Goal: Task Accomplishment & Management: Complete application form

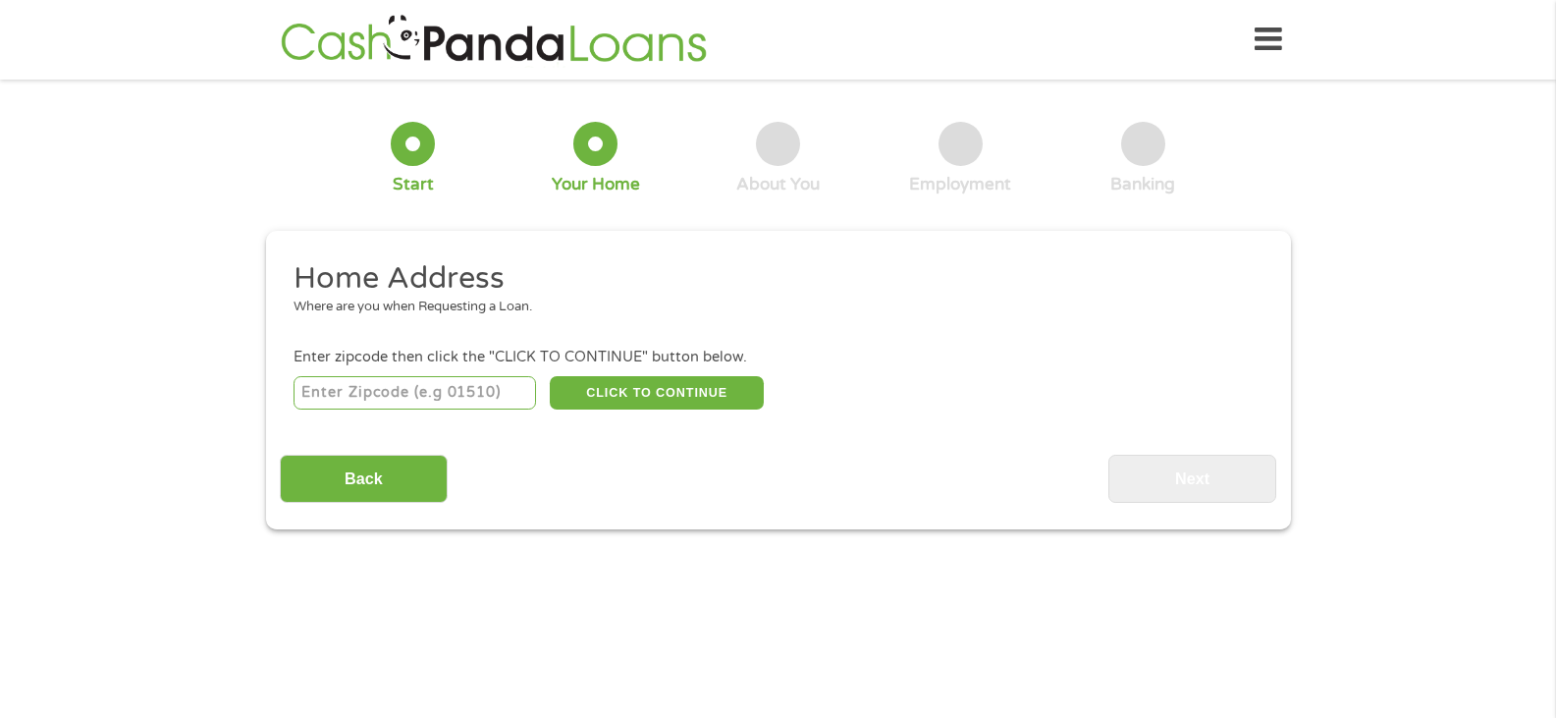
click at [478, 402] on input "number" at bounding box center [415, 392] width 242 height 33
type input "95134"
click at [726, 403] on button "CLICK TO CONTINUE" at bounding box center [657, 392] width 214 height 33
type input "95134"
type input "[GEOGRAPHIC_DATA][PERSON_NAME]"
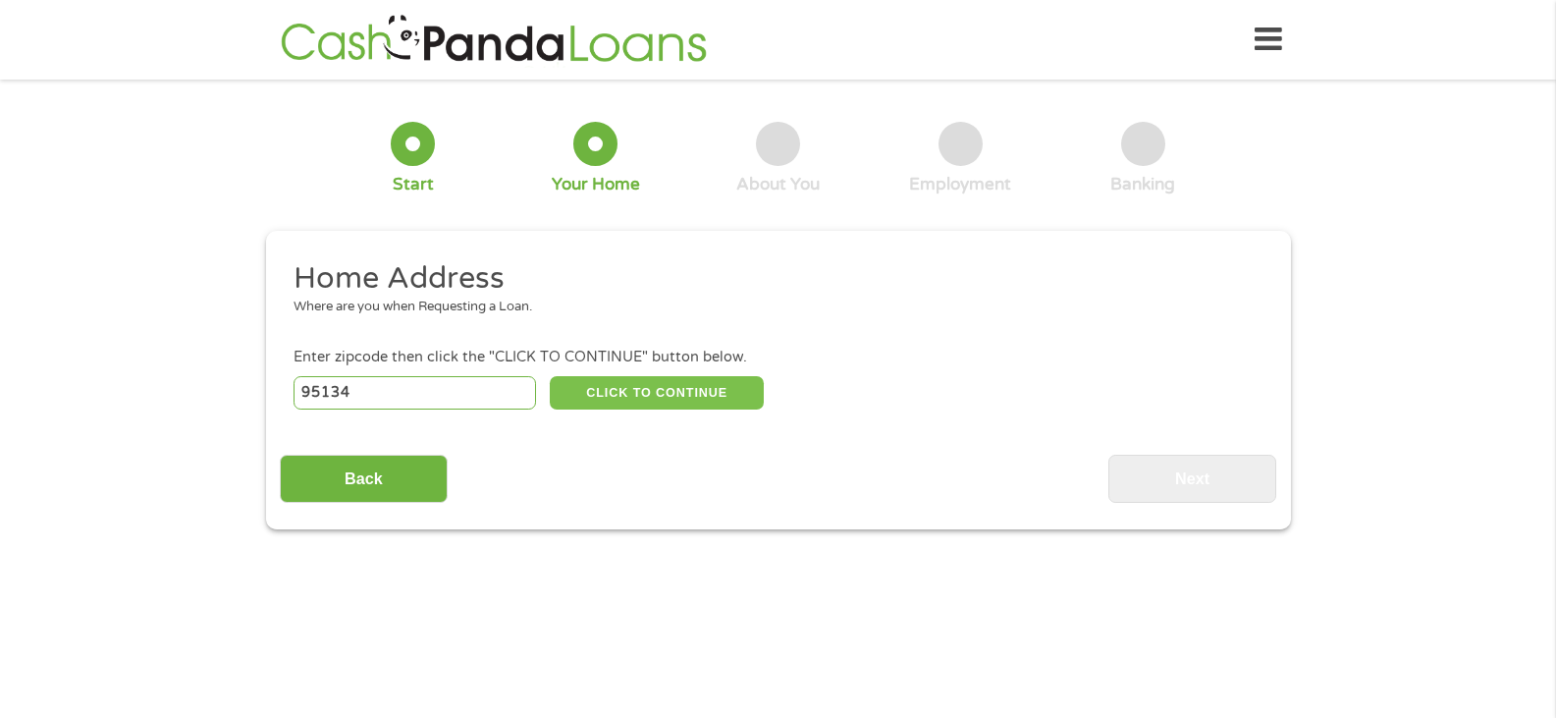
select select "[US_STATE]"
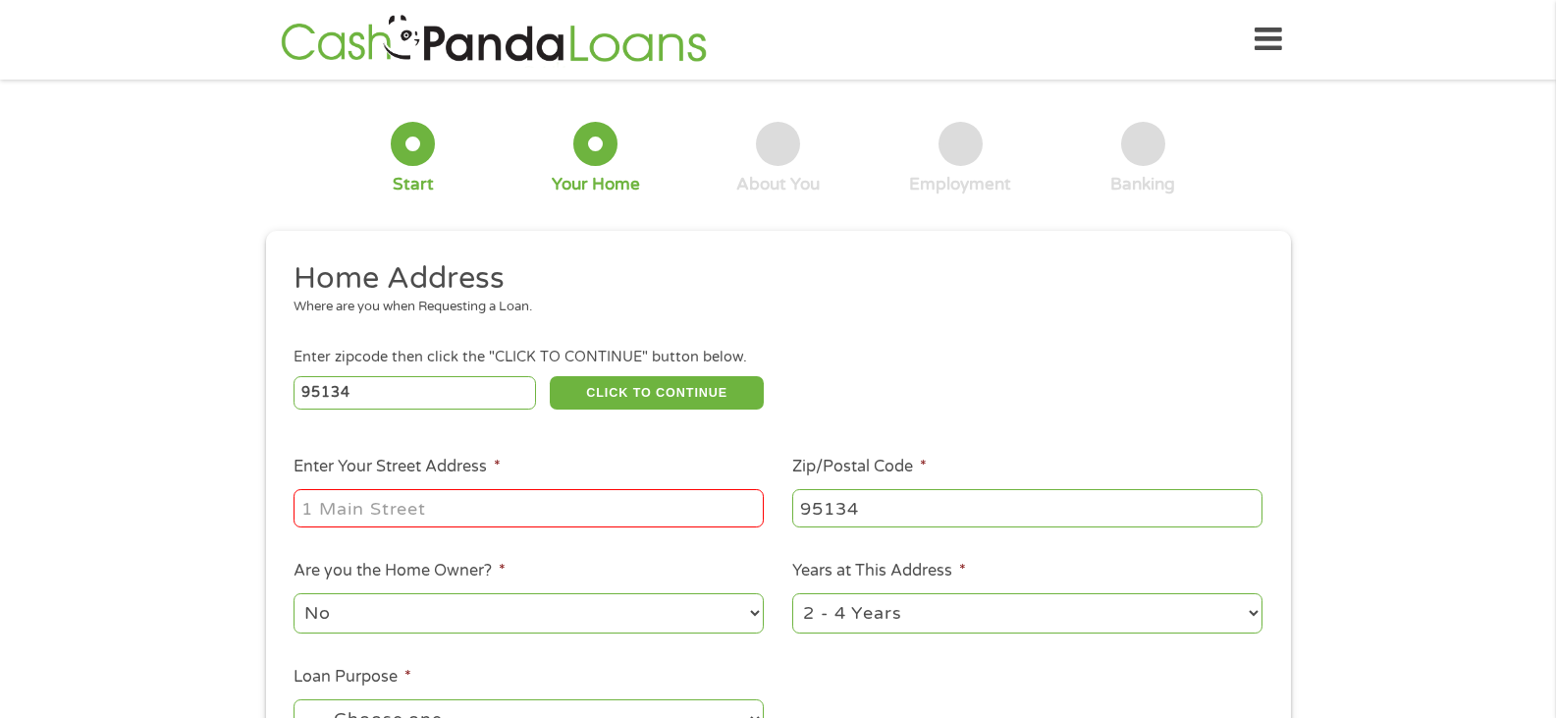
click at [527, 497] on input "Enter Your Street Address *" at bounding box center [529, 507] width 470 height 37
type input "[STREET_ADDRESS][PERSON_NAME]"
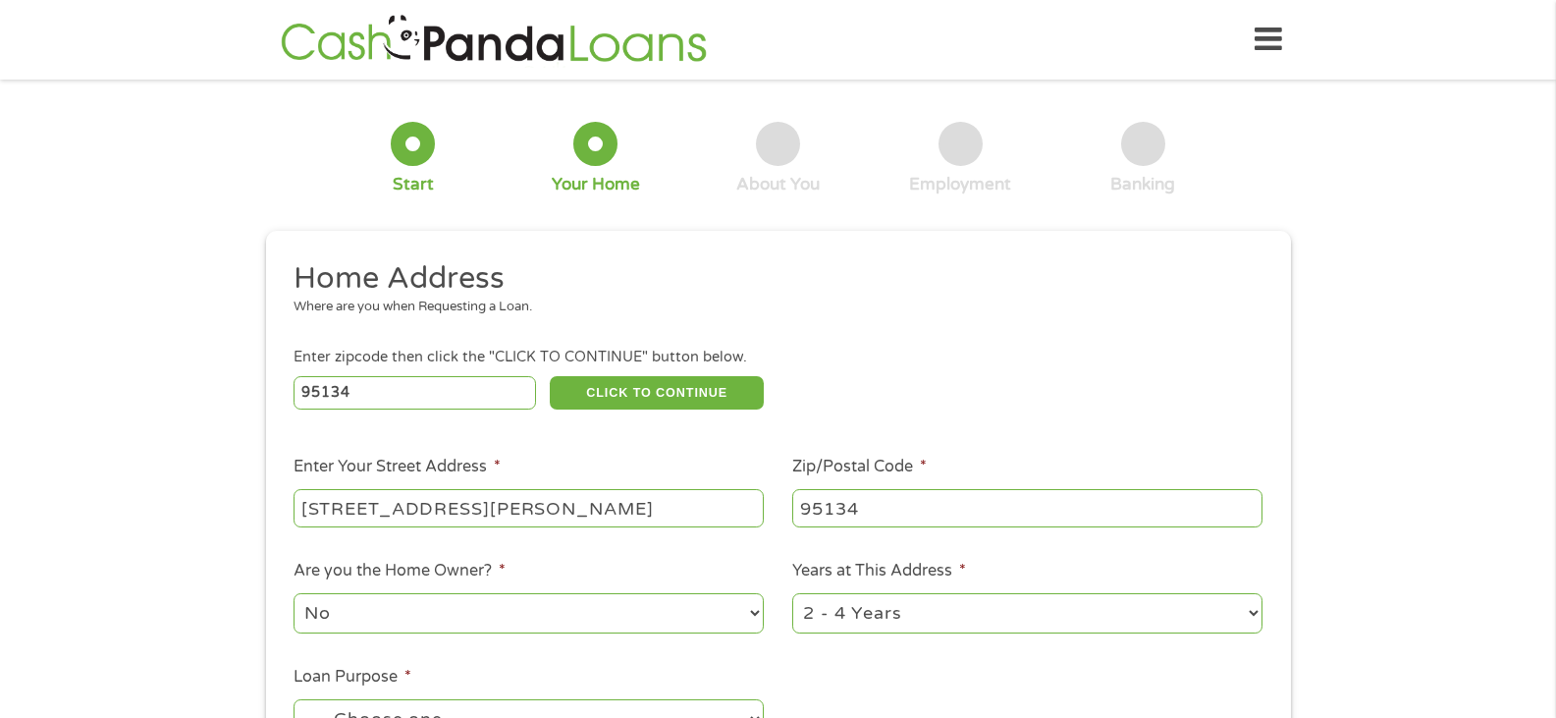
scroll to position [295, 0]
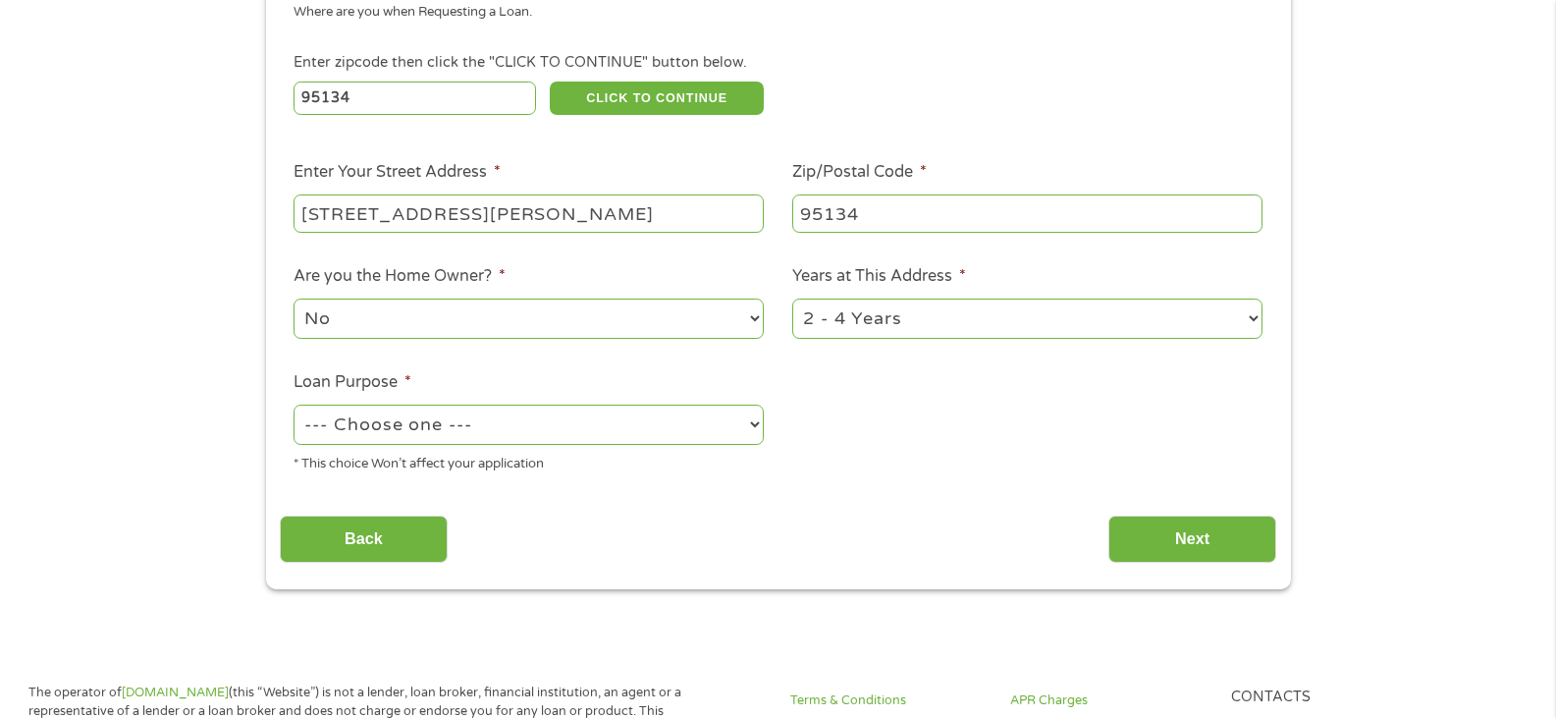
click at [952, 343] on ul "Home Address Where are you when Requesting a Loan. Enter zipcode then click the…" at bounding box center [778, 227] width 996 height 524
click at [952, 333] on select "1 Year or less 1 - 2 Years 2 - 4 Years Over 4 Years" at bounding box center [1027, 318] width 470 height 40
select select "24months"
click at [792, 298] on select "1 Year or less 1 - 2 Years 2 - 4 Years Over 4 Years" at bounding box center [1027, 318] width 470 height 40
click at [427, 424] on select "--- Choose one --- Pay Bills Debt Consolidation Home Improvement Major Purchase…" at bounding box center [529, 424] width 470 height 40
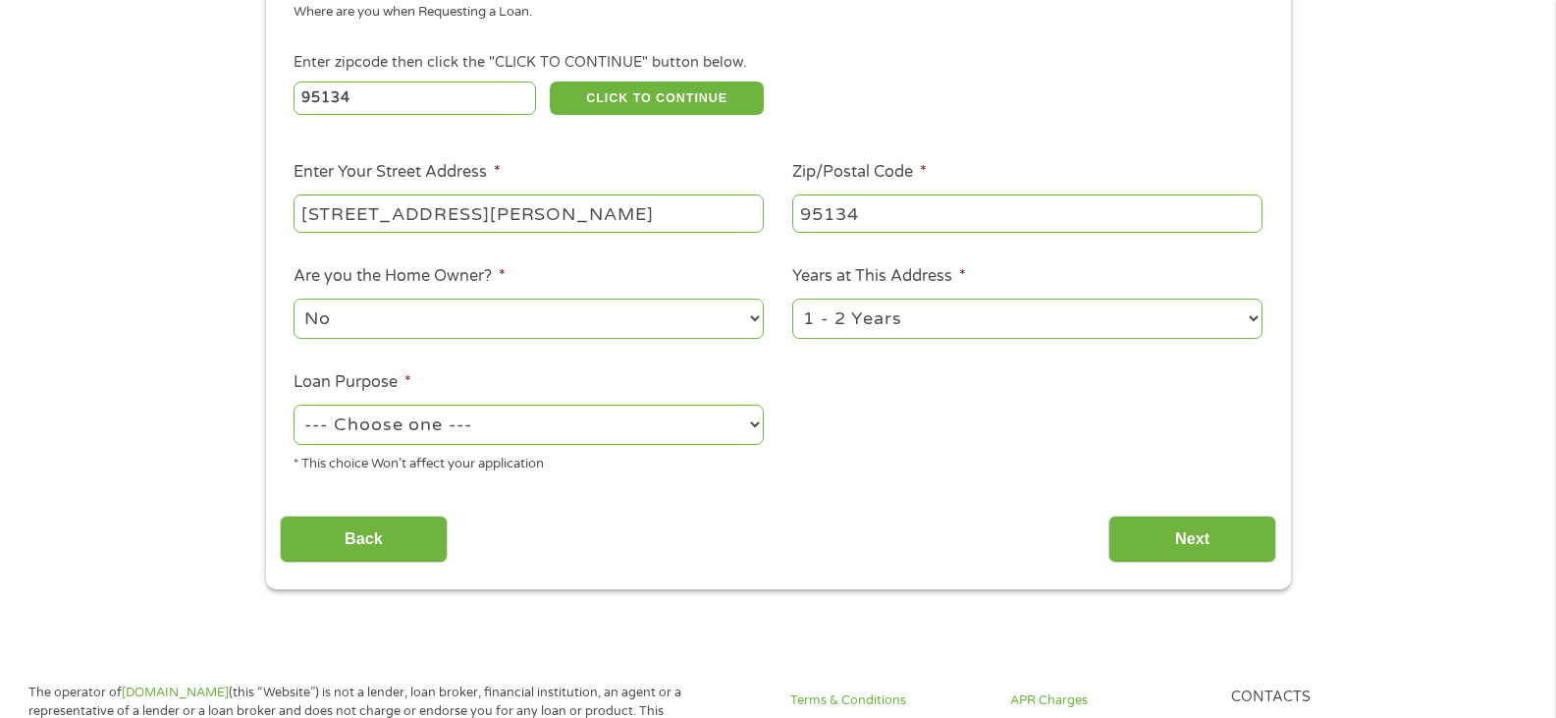
select select "other"
click at [294, 404] on select "--- Choose one --- Pay Bills Debt Consolidation Home Improvement Major Purchase…" at bounding box center [529, 424] width 470 height 40
click at [1147, 532] on input "Next" at bounding box center [1192, 539] width 168 height 48
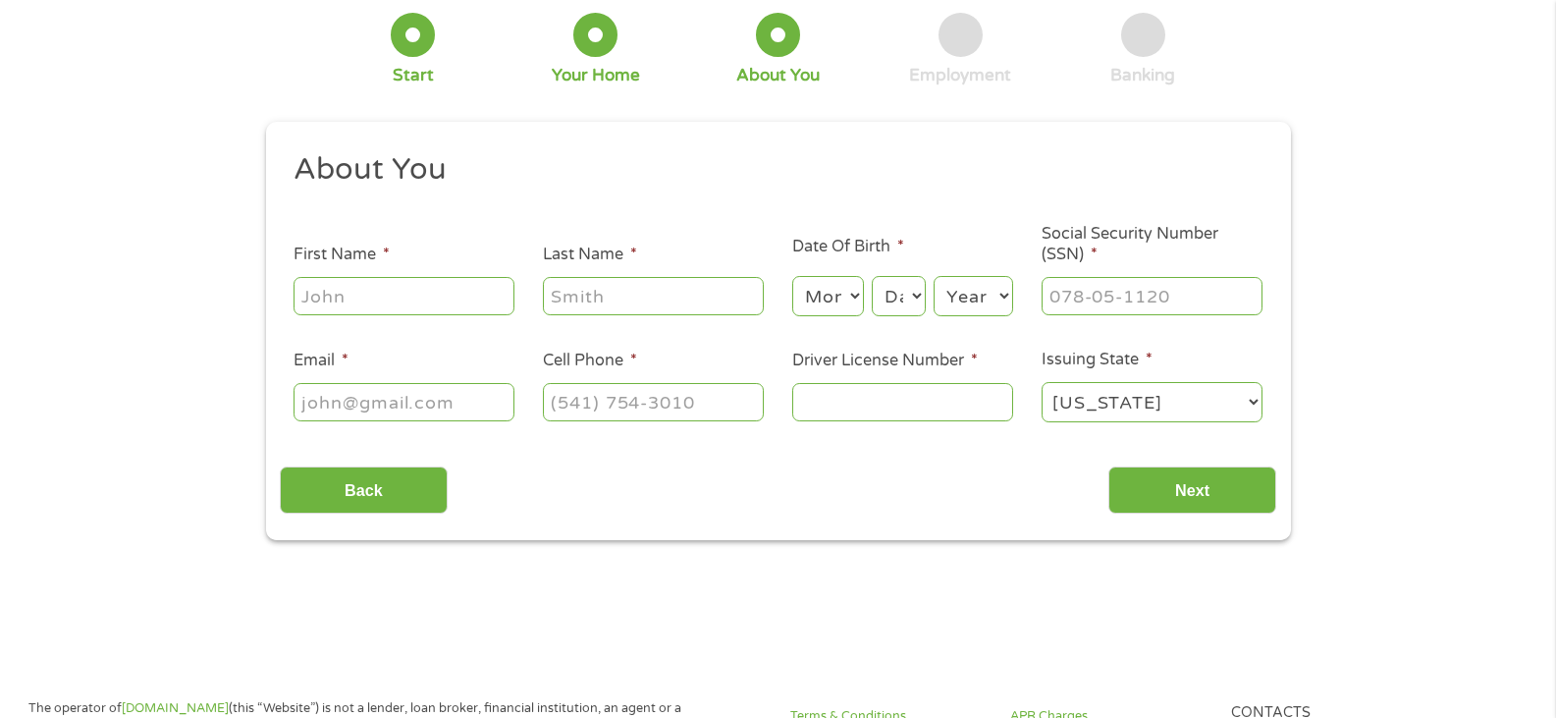
scroll to position [0, 0]
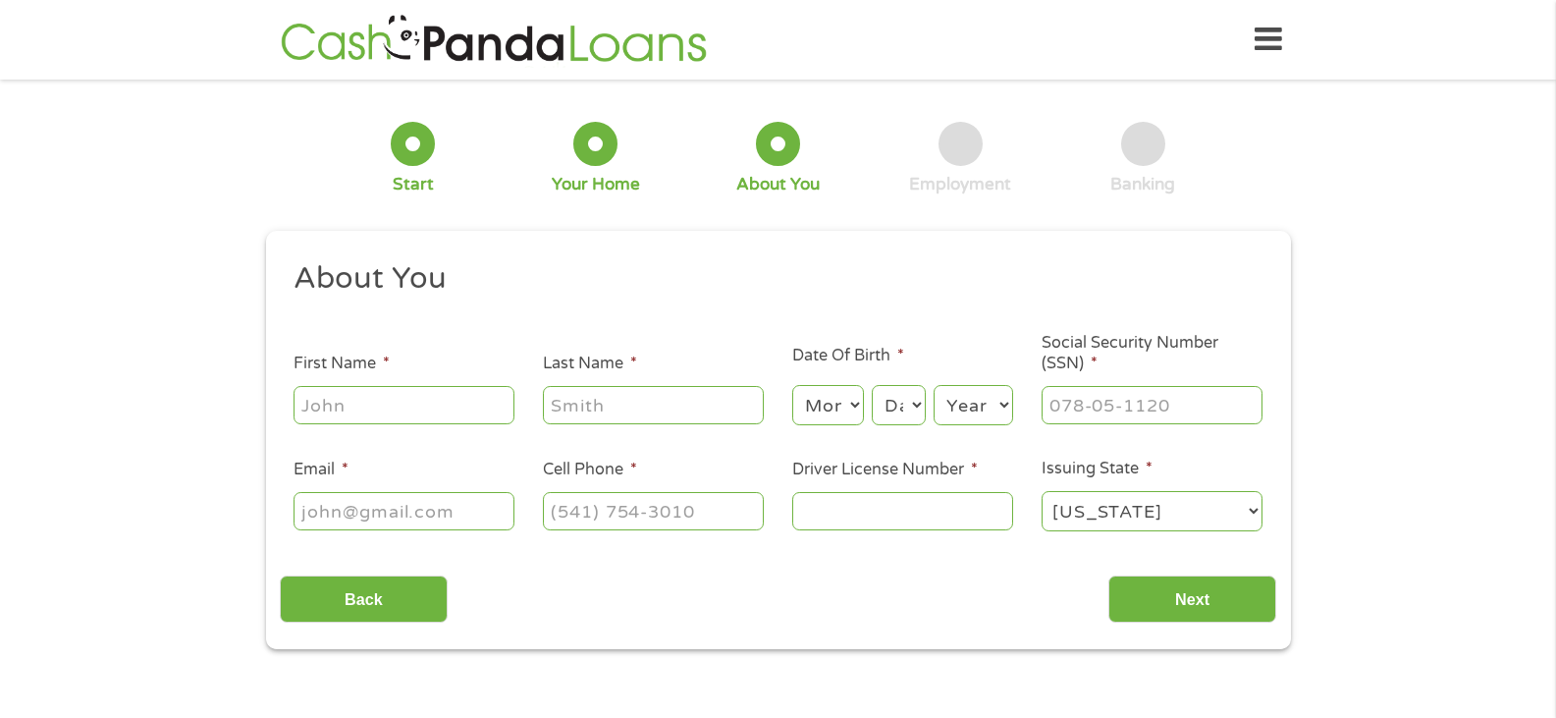
click at [396, 400] on input "First Name *" at bounding box center [404, 404] width 221 height 37
type input "[PERSON_NAME]"
type input "[EMAIL_ADDRESS][DOMAIN_NAME]"
type input "[PHONE_NUMBER]"
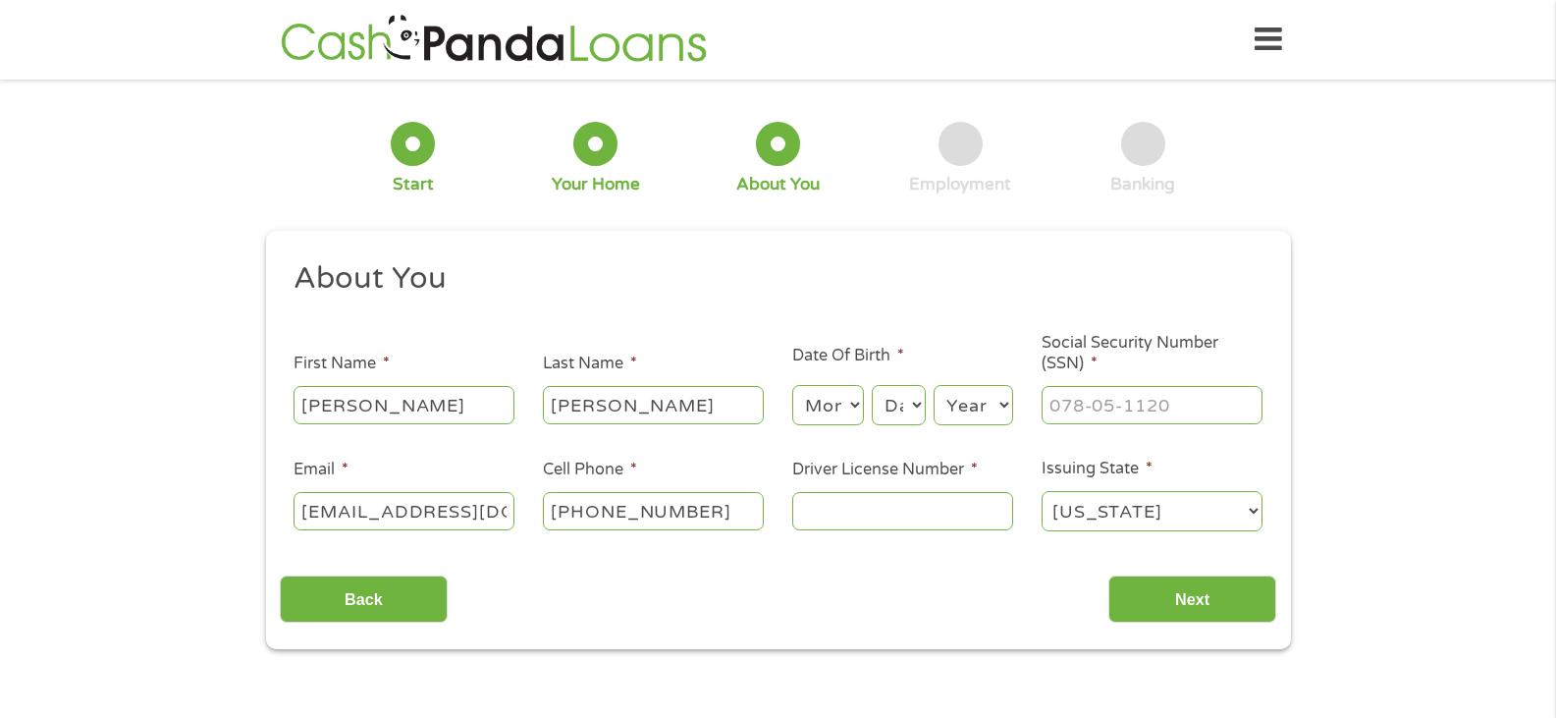
click at [820, 412] on select "Month 1 2 3 4 5 6 7 8 9 10 11 12" at bounding box center [828, 405] width 72 height 40
select select "1"
click at [792, 385] on select "Month 1 2 3 4 5 6 7 8 9 10 11 12" at bounding box center [828, 405] width 72 height 40
click at [908, 390] on select "Day 1 2 3 4 5 6 7 8 9 10 11 12 13 14 15 16 17 18 19 20 21 22 23 24 25 26 27 28 …" at bounding box center [898, 405] width 53 height 40
select select "31"
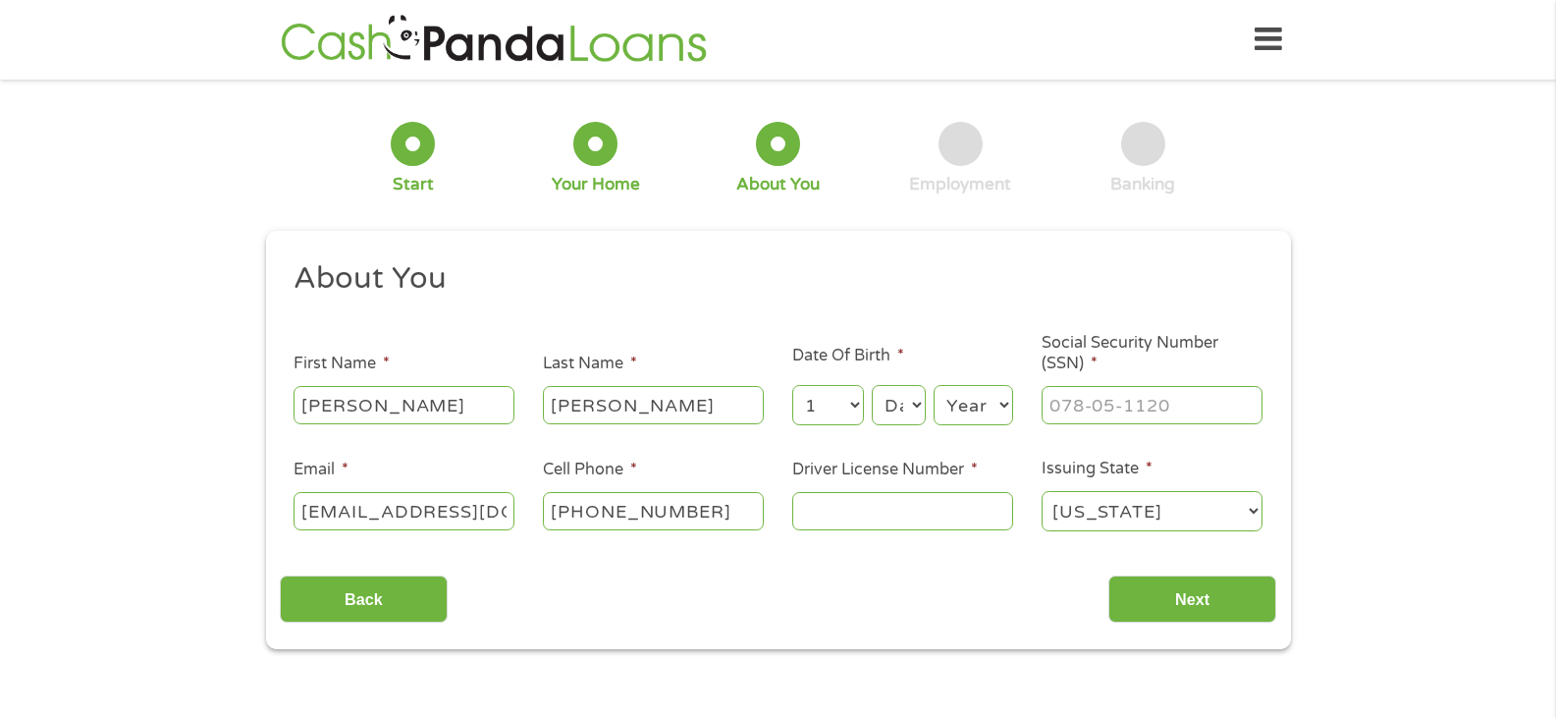
click at [872, 385] on select "Day 1 2 3 4 5 6 7 8 9 10 11 12 13 14 15 16 17 18 19 20 21 22 23 24 25 26 27 28 …" at bounding box center [898, 405] width 53 height 40
click at [998, 418] on select "Year [DATE] 2006 2005 2004 2003 2002 2001 2000 1999 1998 1997 1996 1995 1994 19…" at bounding box center [974, 405] width 80 height 40
select select "1989"
click at [934, 385] on select "Year [DATE] 2006 2005 2004 2003 2002 2001 2000 1999 1998 1997 1996 1995 1994 19…" at bounding box center [974, 405] width 80 height 40
click at [1150, 418] on input "___-__-____" at bounding box center [1152, 404] width 221 height 37
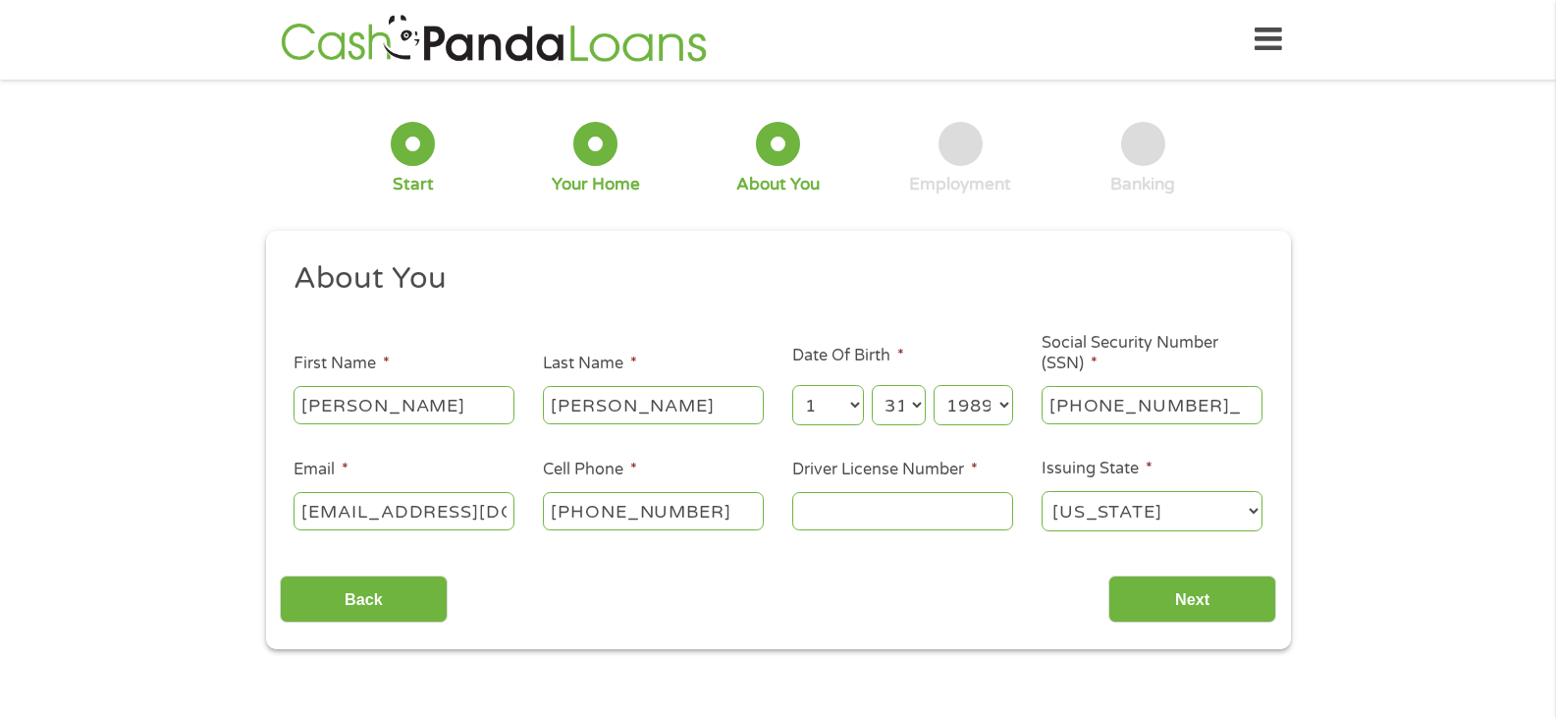
type input "623-22-5391"
click at [842, 497] on input "Driver License Number *" at bounding box center [902, 510] width 221 height 37
type input "D8517460"
click at [1224, 605] on input "Next" at bounding box center [1192, 599] width 168 height 48
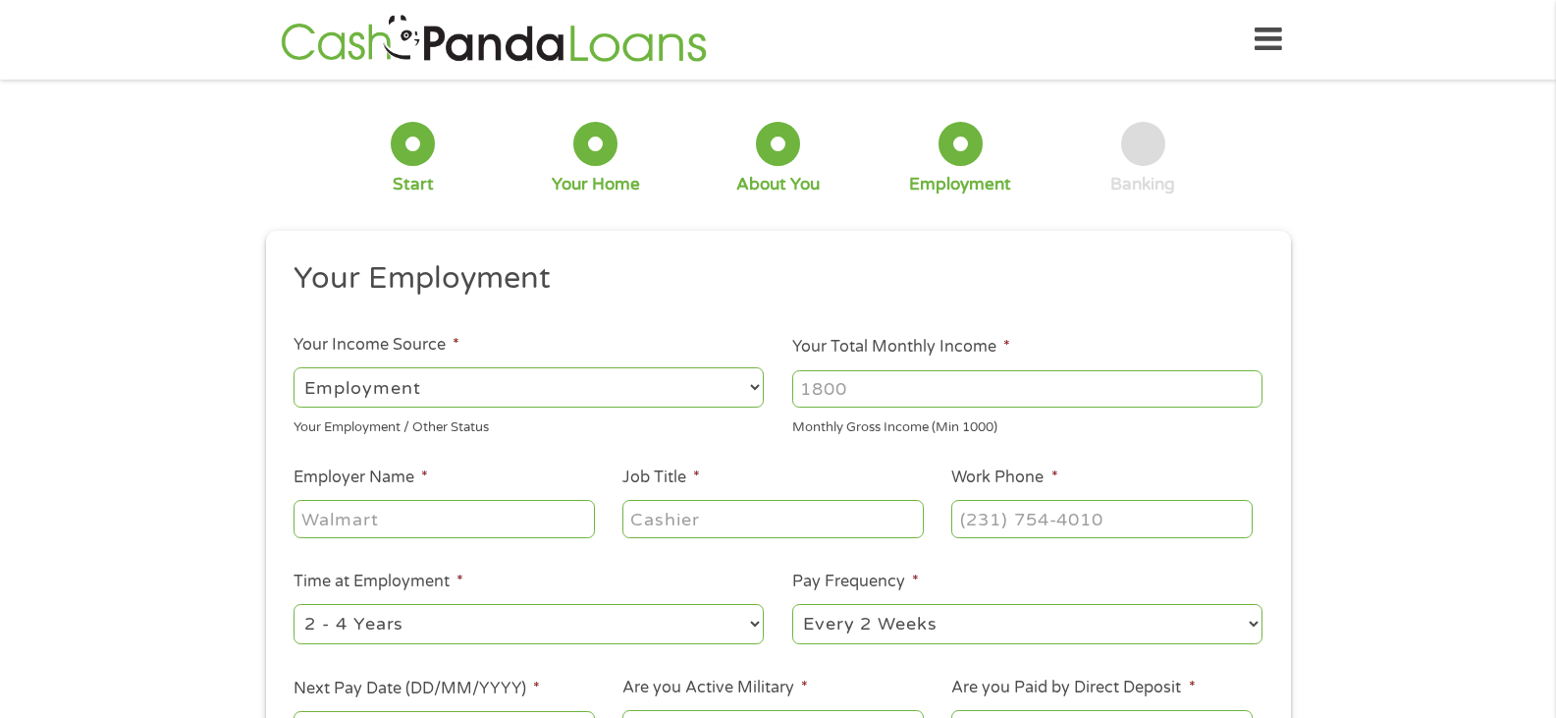
click at [865, 382] on input "Your Total Monthly Income *" at bounding box center [1027, 388] width 470 height 37
type input "5000"
click at [351, 516] on input "Employer Name *" at bounding box center [444, 518] width 300 height 37
type input "[PERSON_NAME]"
type input "Admin"
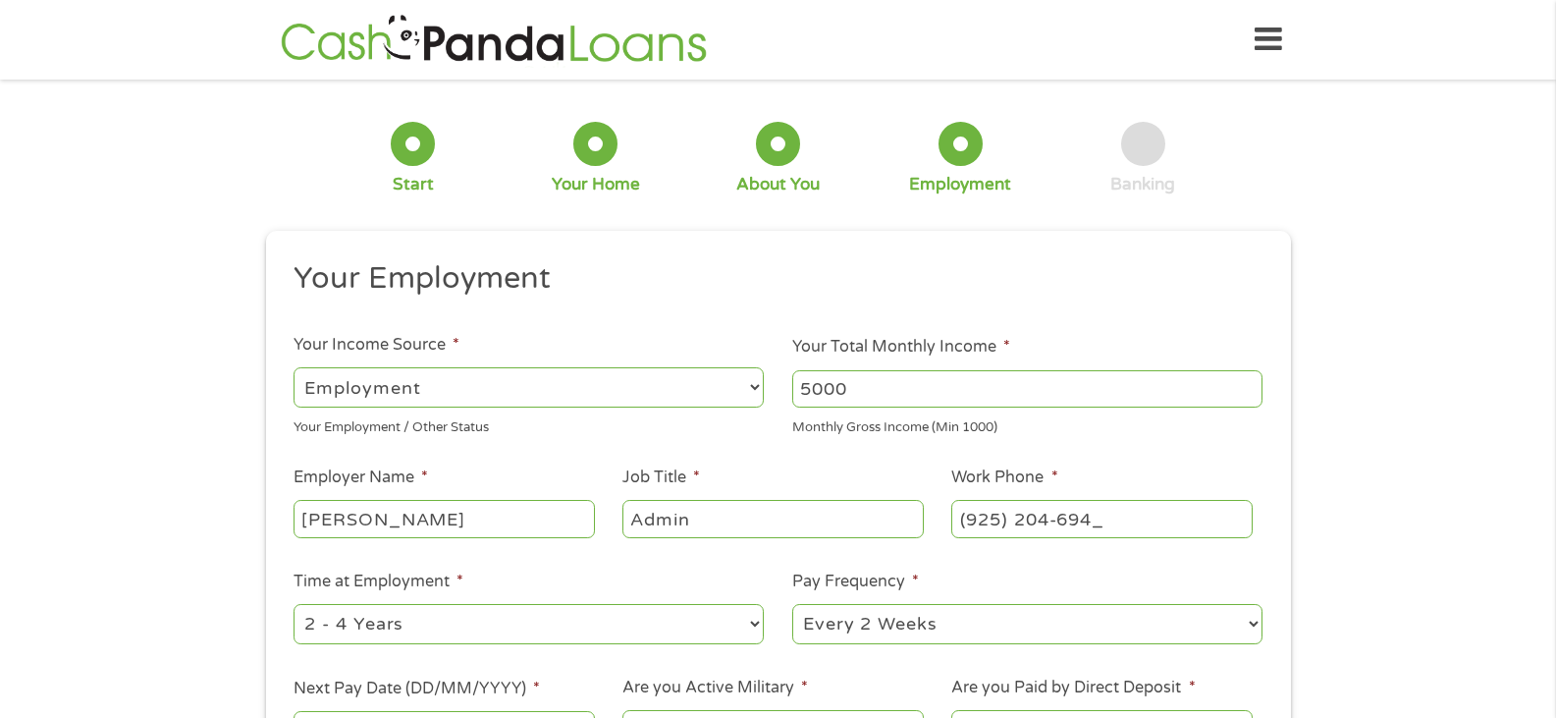
type input "[PHONE_NUMBER]"
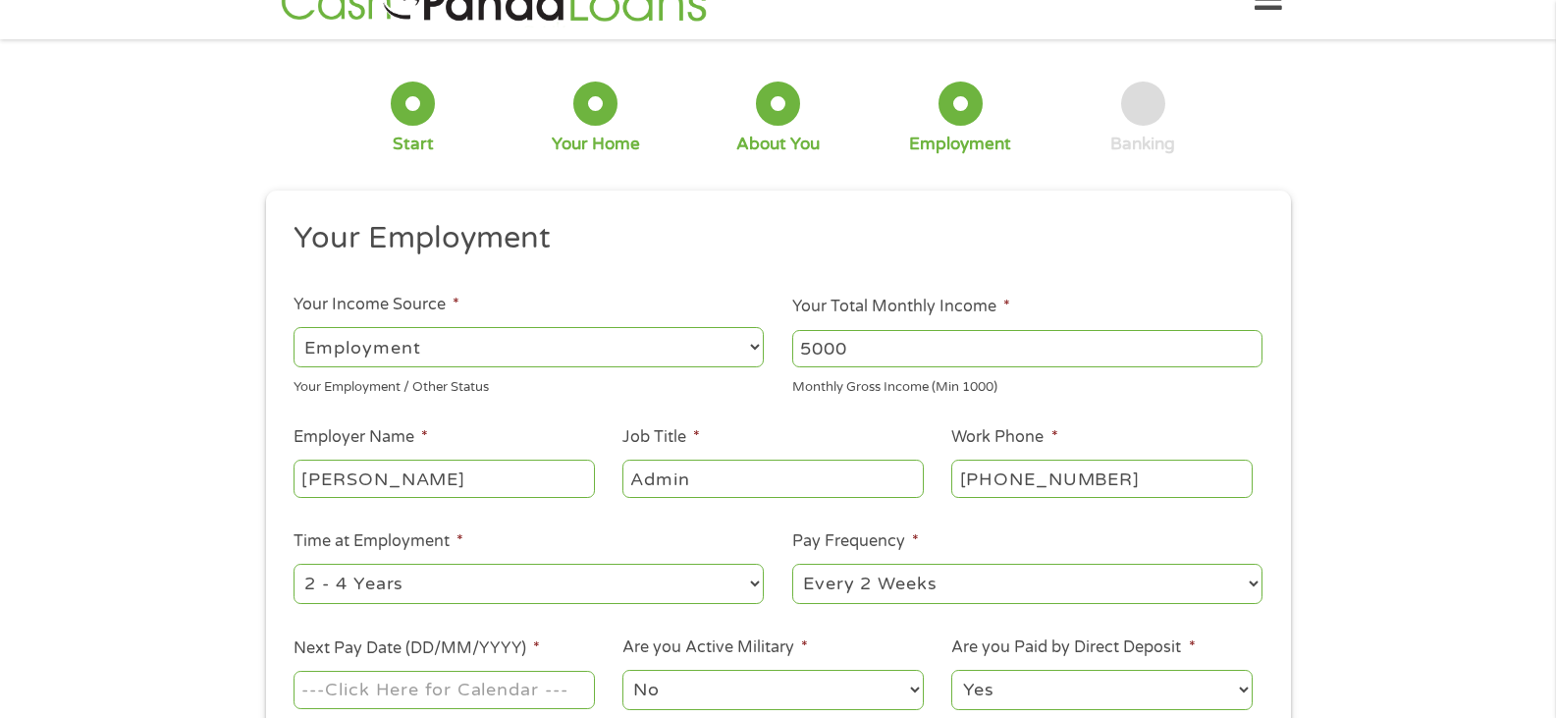
scroll to position [295, 0]
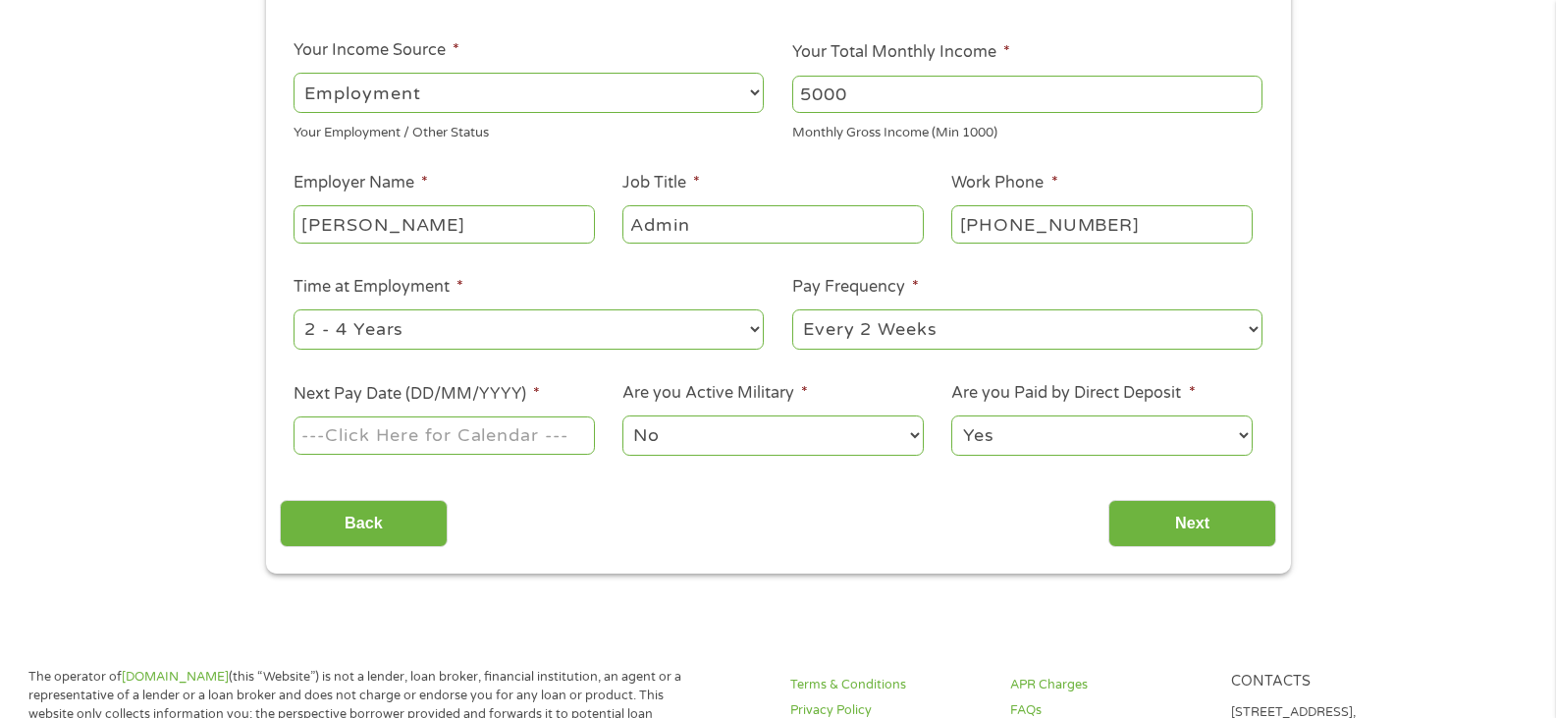
click at [394, 339] on select "--- Choose one --- 1 Year or less 1 - 2 Years 2 - 4 Years Over 4 Years" at bounding box center [529, 329] width 470 height 40
select select "24months"
click at [294, 309] on select "--- Choose one --- 1 Year or less 1 - 2 Years 2 - 4 Years Over 4 Years" at bounding box center [529, 329] width 470 height 40
click at [873, 319] on select "--- Choose one --- Every 2 Weeks Every Week Monthly Semi-Monthly" at bounding box center [1027, 329] width 470 height 40
select select "semimonthly"
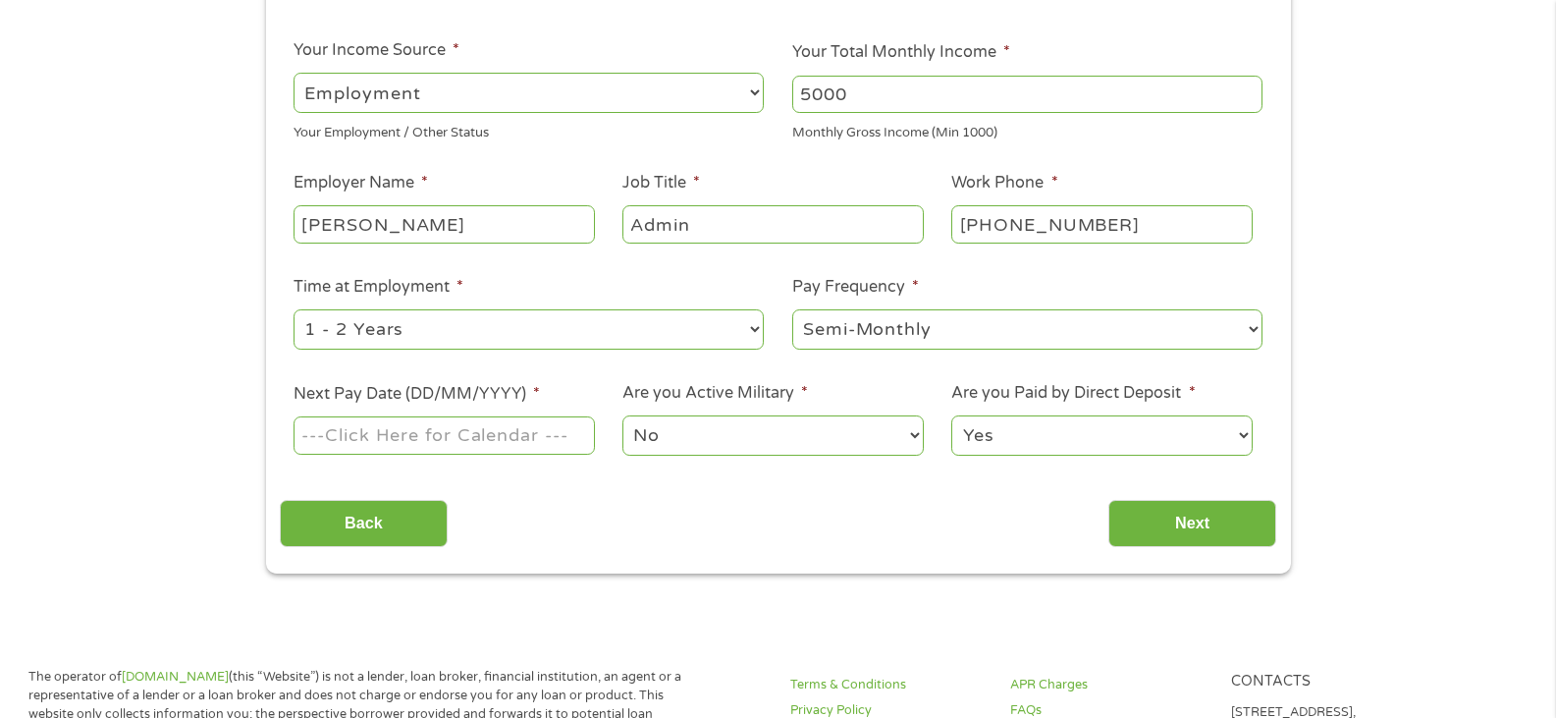
click at [792, 309] on select "--- Choose one --- Every 2 Weeks Every Week Monthly Semi-Monthly" at bounding box center [1027, 329] width 470 height 40
click at [493, 444] on input "Next Pay Date (DD/MM/YYYY) *" at bounding box center [444, 434] width 300 height 37
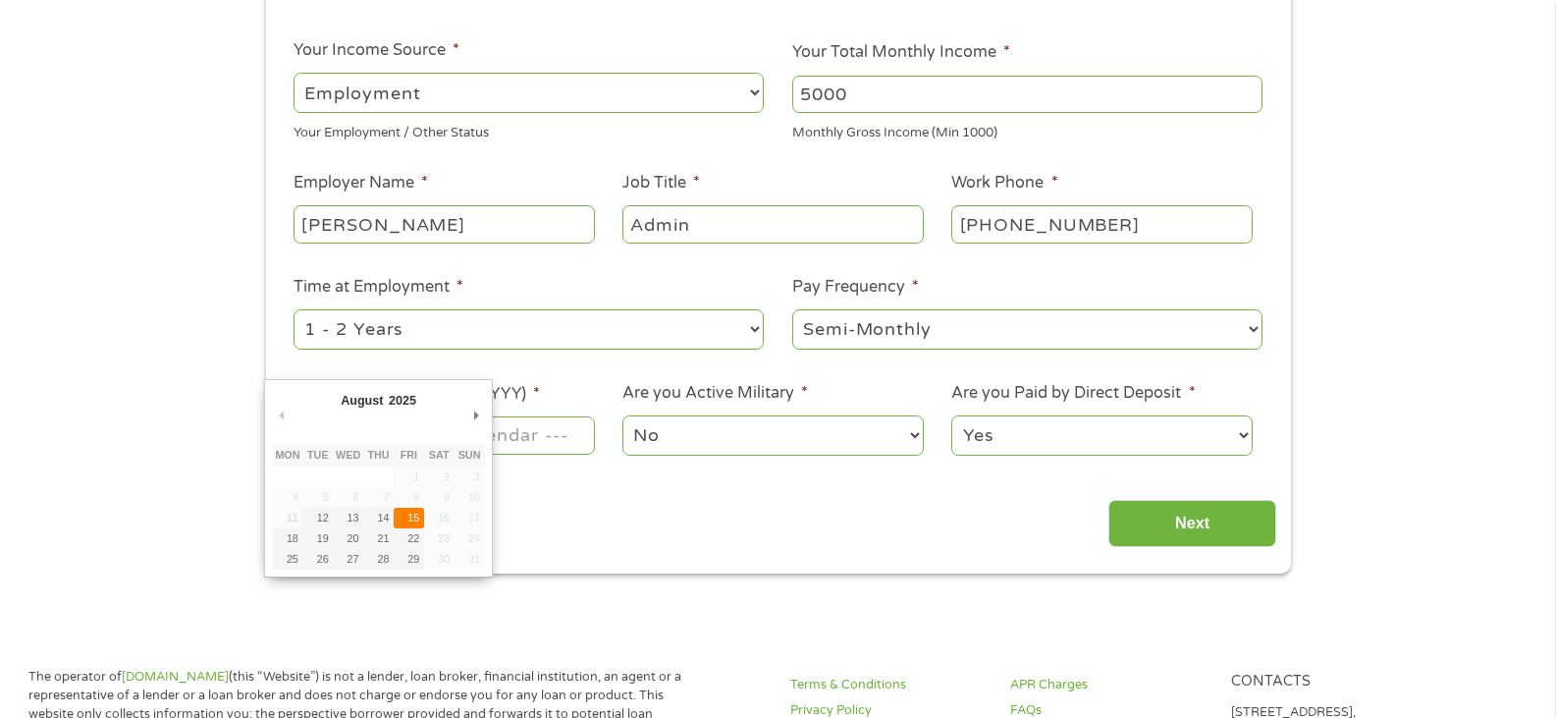
type input "[DATE]"
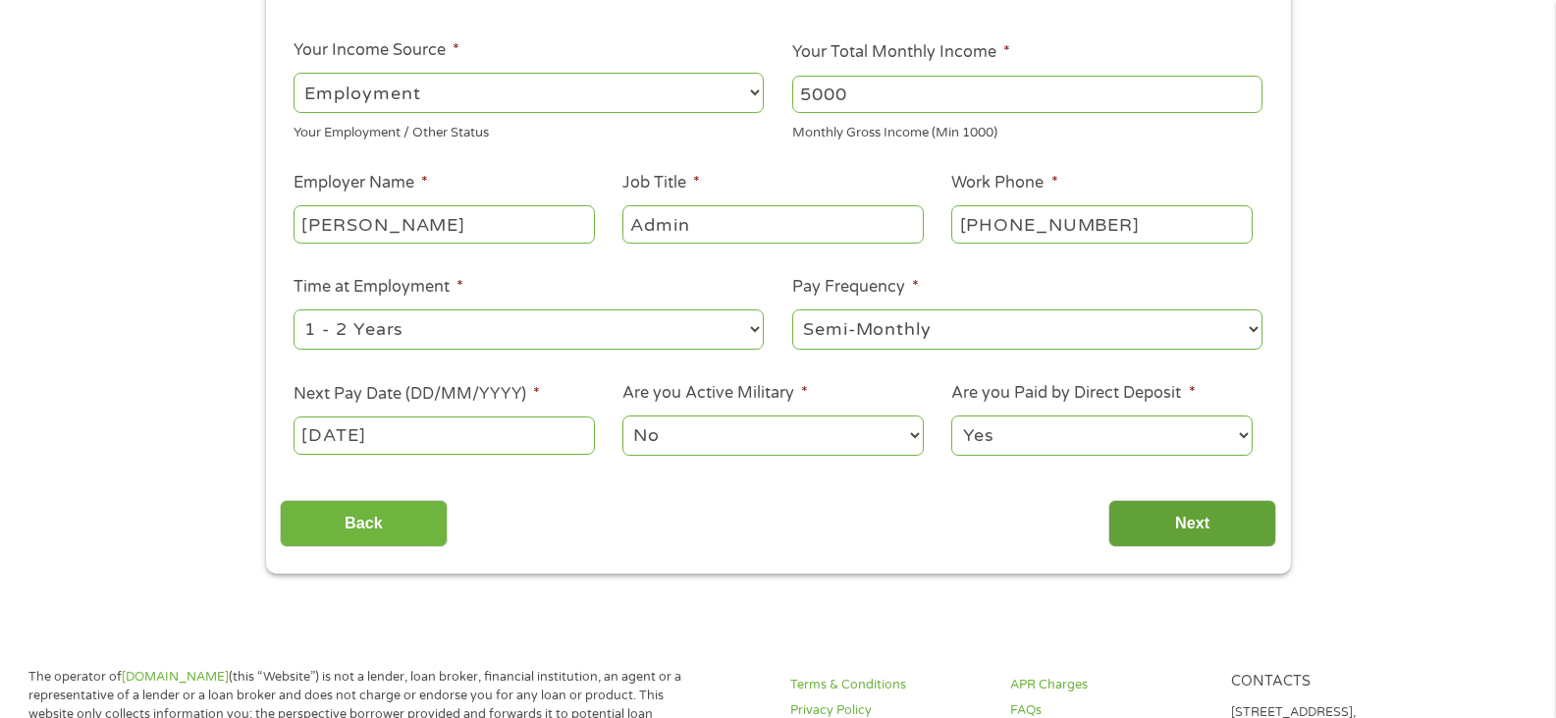
click at [1172, 539] on input "Next" at bounding box center [1192, 524] width 168 height 48
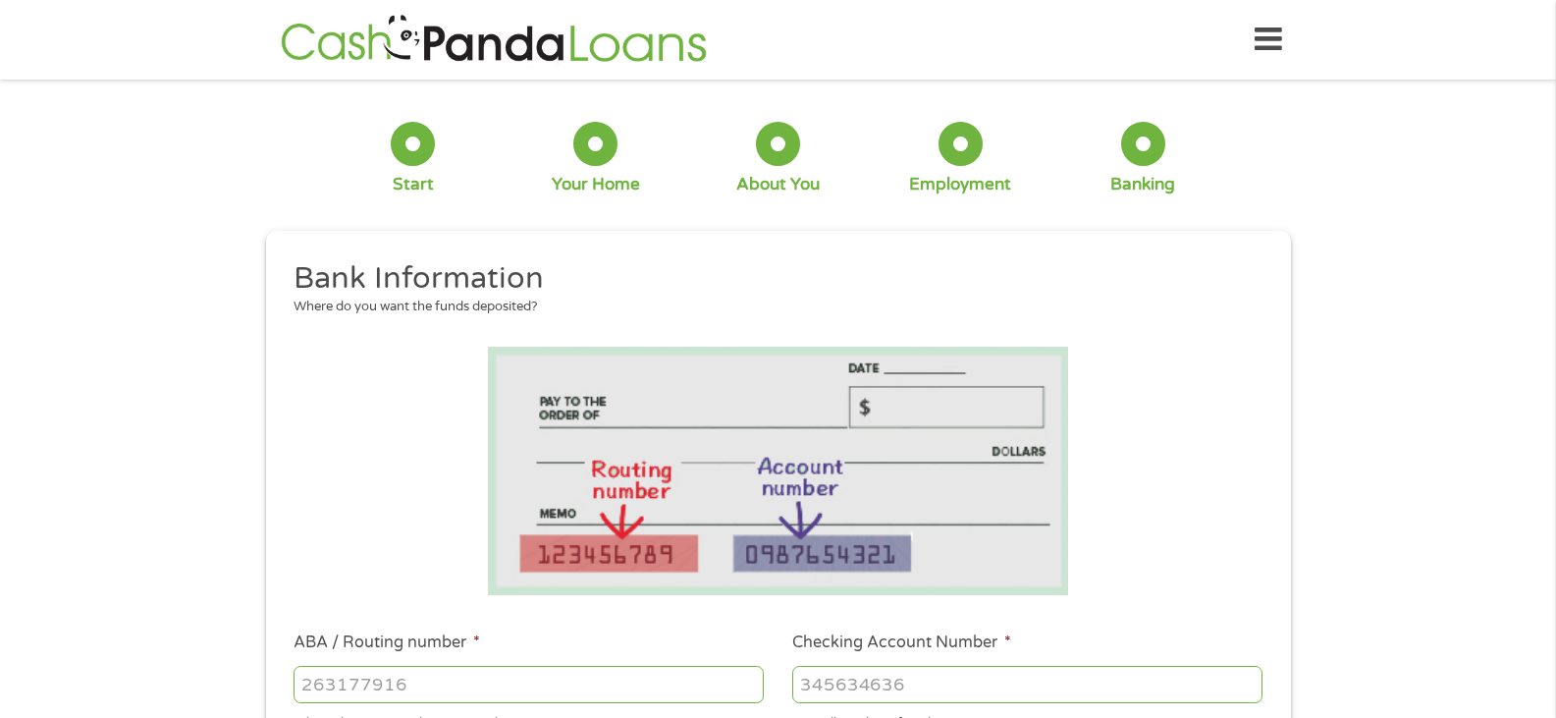
scroll to position [196, 0]
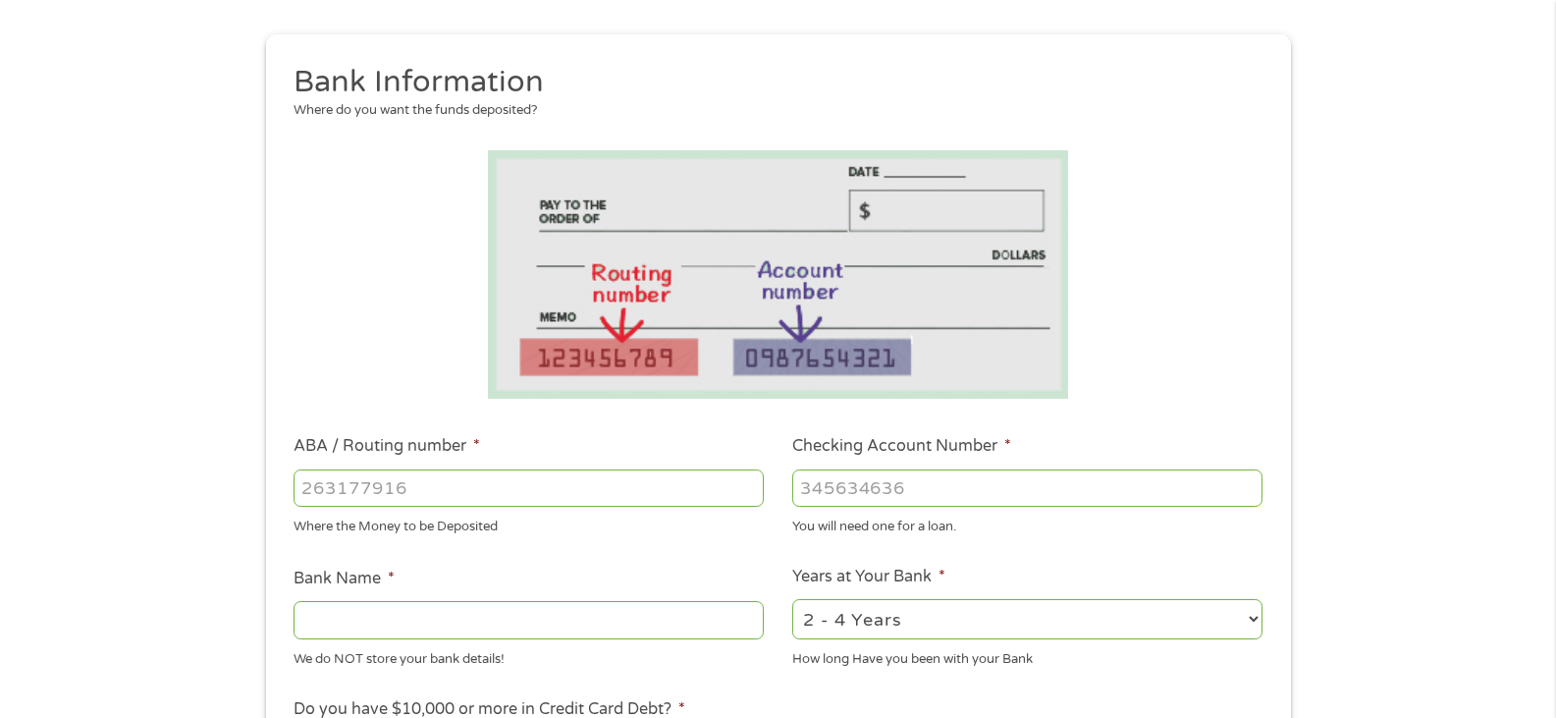
click at [311, 477] on input "ABA / Routing number *" at bounding box center [529, 487] width 470 height 37
type input "314071269"
click at [931, 500] on input "Checking Account Number *" at bounding box center [1027, 487] width 470 height 37
type input "0211297445"
click at [628, 625] on input "Bank Name *" at bounding box center [529, 619] width 470 height 37
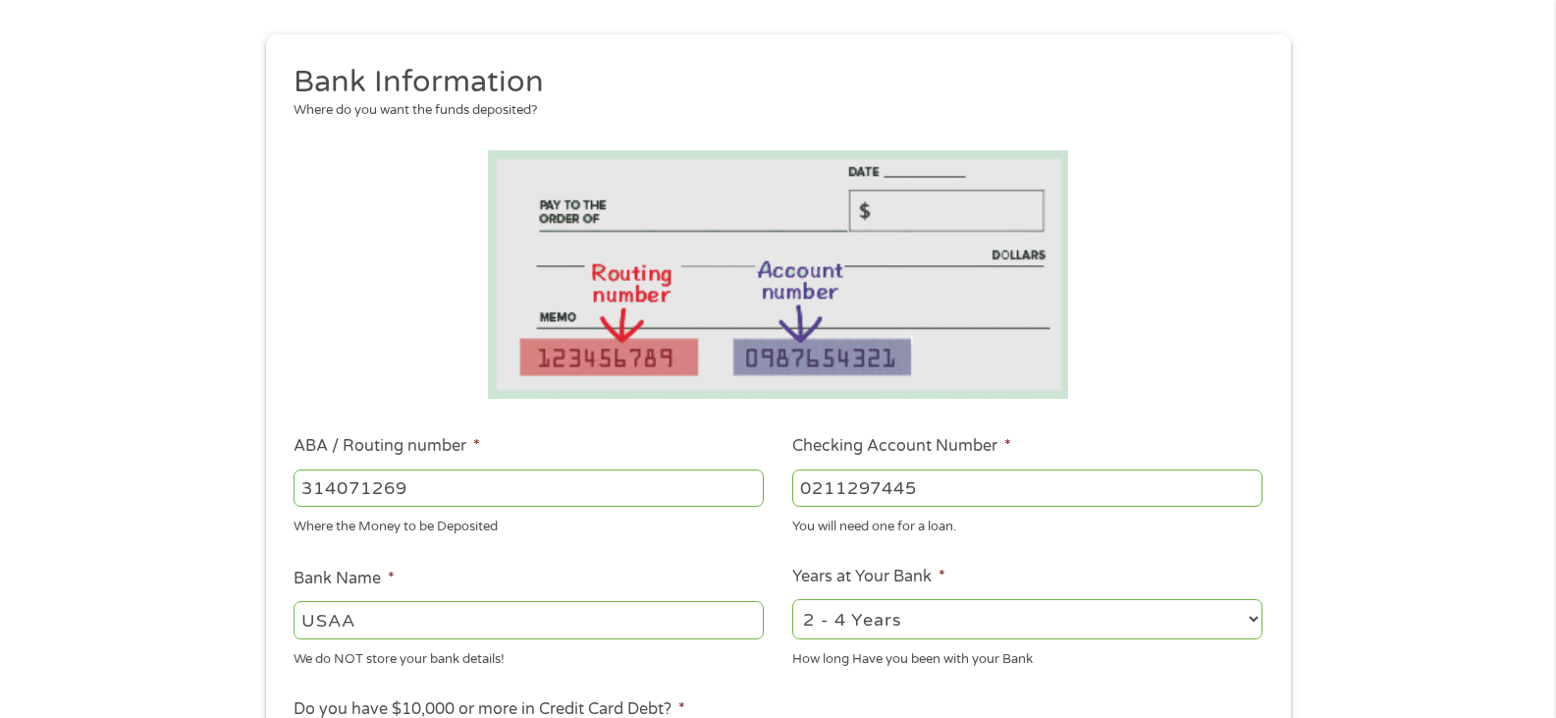
type input "USAA"
click at [842, 609] on select "2 - 4 Years 6 - 12 Months 1 - 2 Years Over 4 Years" at bounding box center [1027, 619] width 470 height 40
select select "60months"
click at [792, 599] on select "2 - 4 Years 6 - 12 Months 1 - 2 Years Over 4 Years" at bounding box center [1027, 619] width 470 height 40
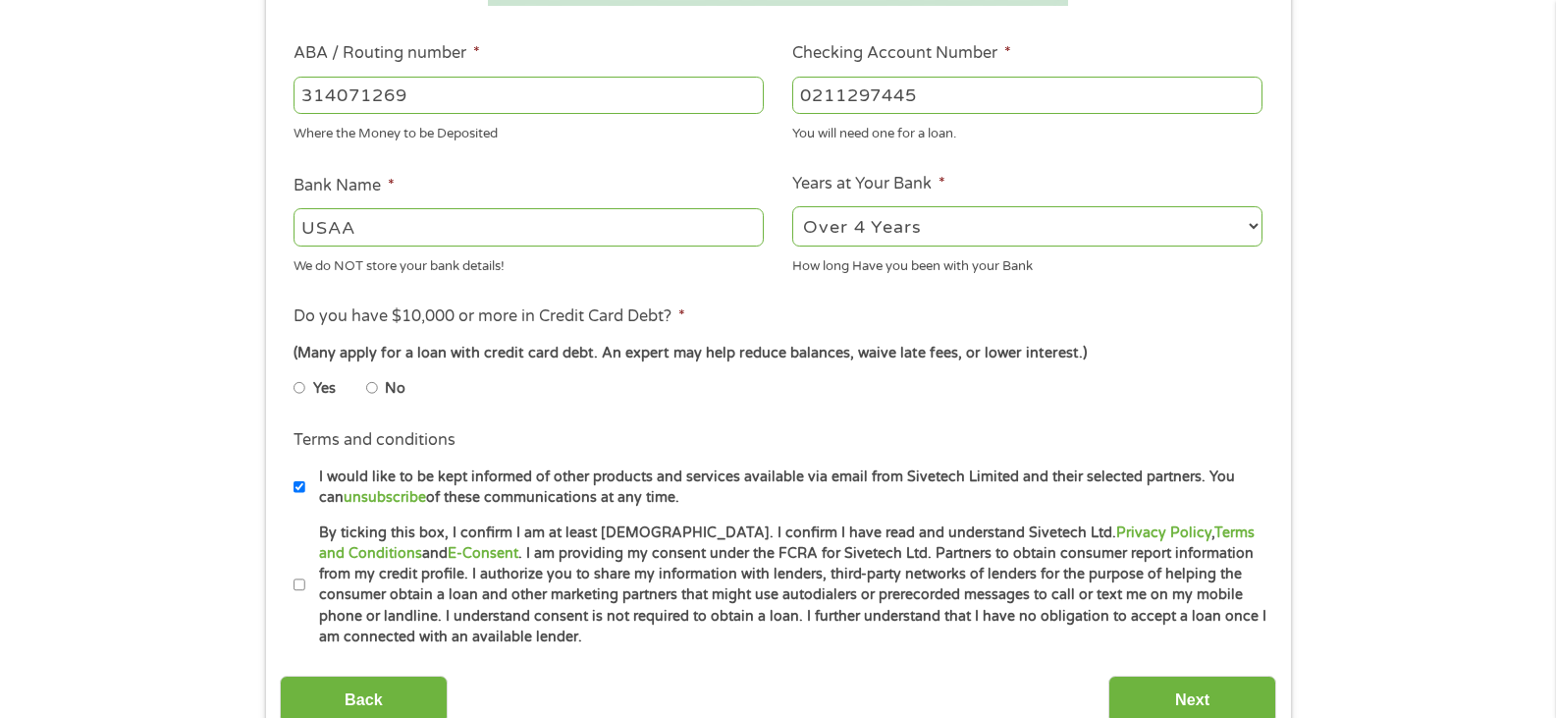
click at [368, 390] on ul "Yes No" at bounding box center [528, 391] width 468 height 45
click at [375, 390] on input "No" at bounding box center [372, 387] width 12 height 31
radio input "true"
click at [307, 577] on label "By ticking this box, I confirm I am at least [DEMOGRAPHIC_DATA]. I confirm I ha…" at bounding box center [786, 585] width 963 height 126
click at [305, 577] on input "By ticking this box, I confirm I am at least [DEMOGRAPHIC_DATA]. I confirm I ha…" at bounding box center [300, 584] width 12 height 31
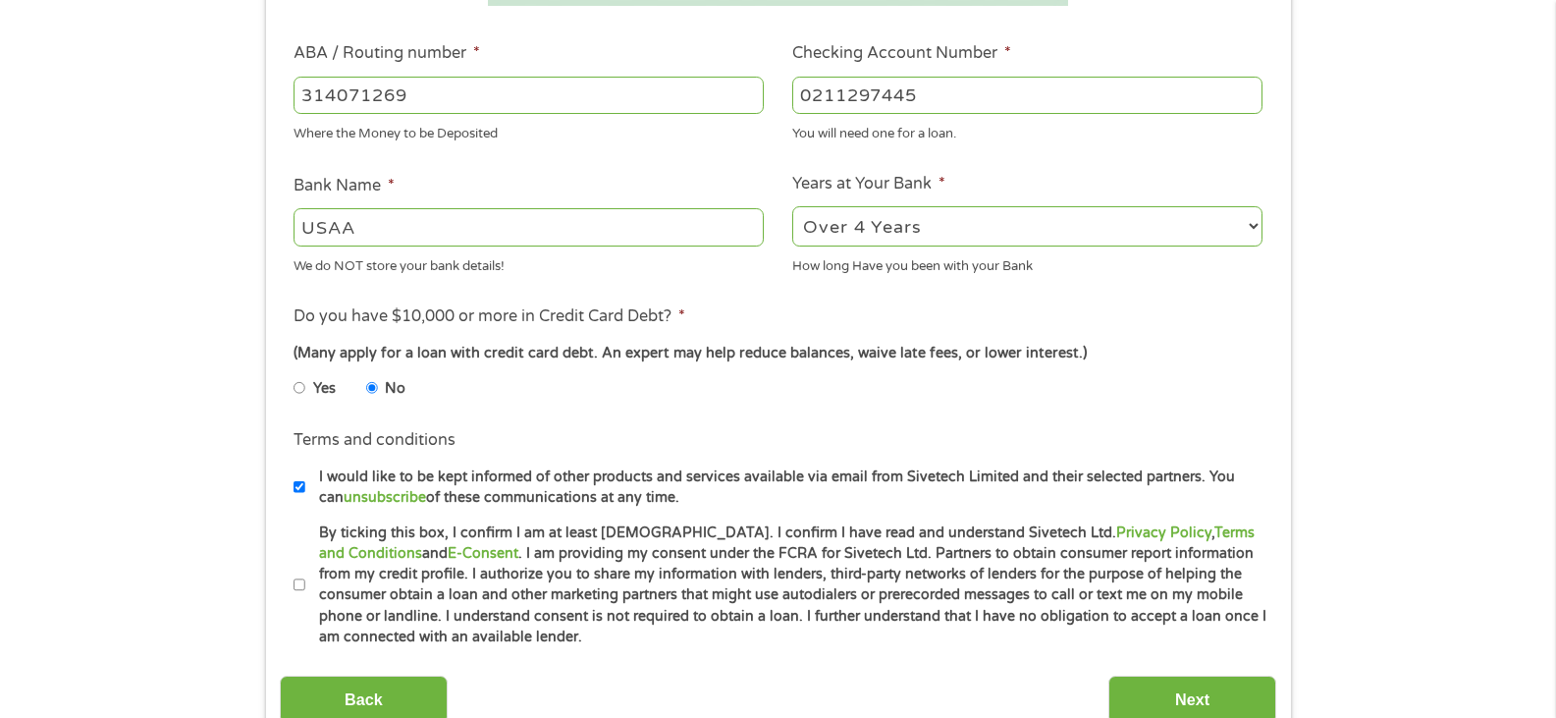
checkbox input "true"
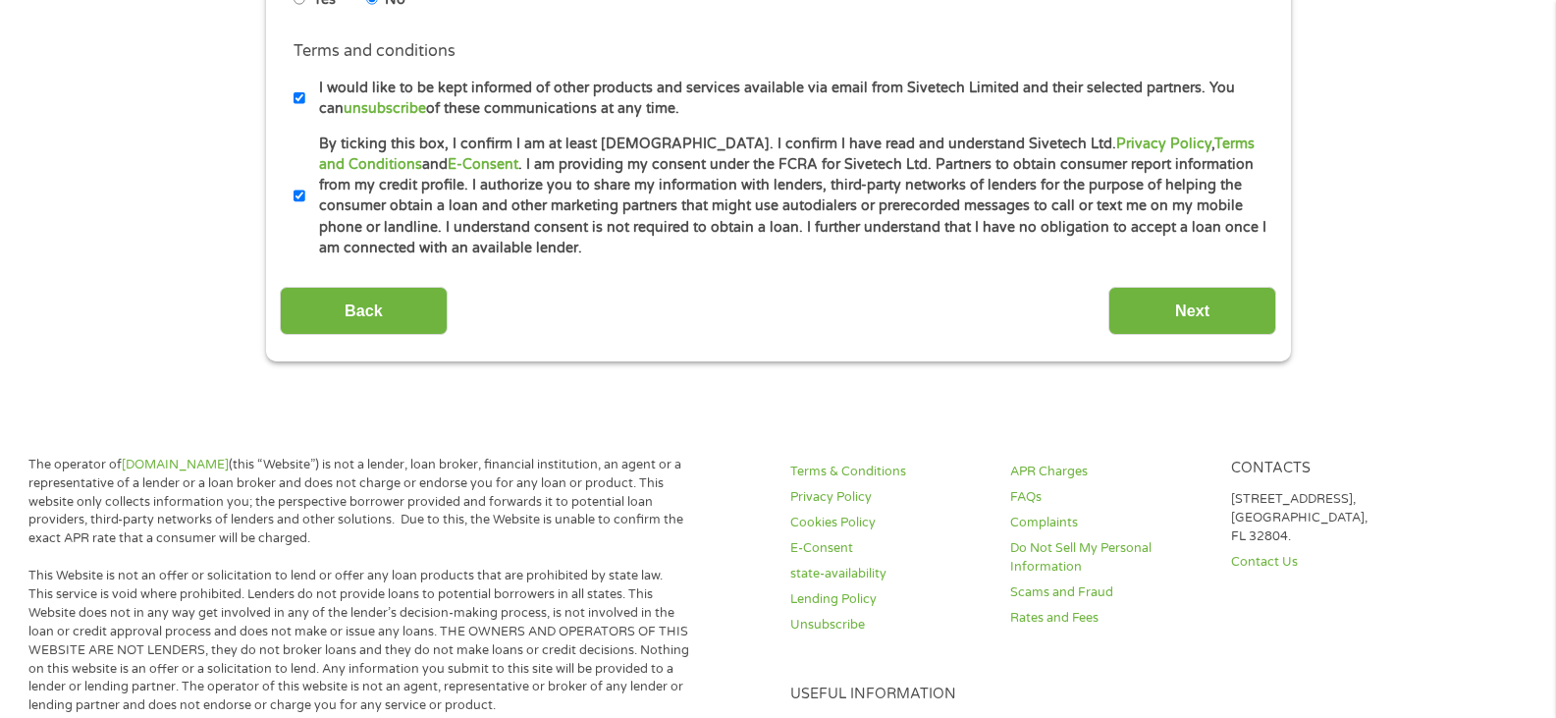
scroll to position [982, 0]
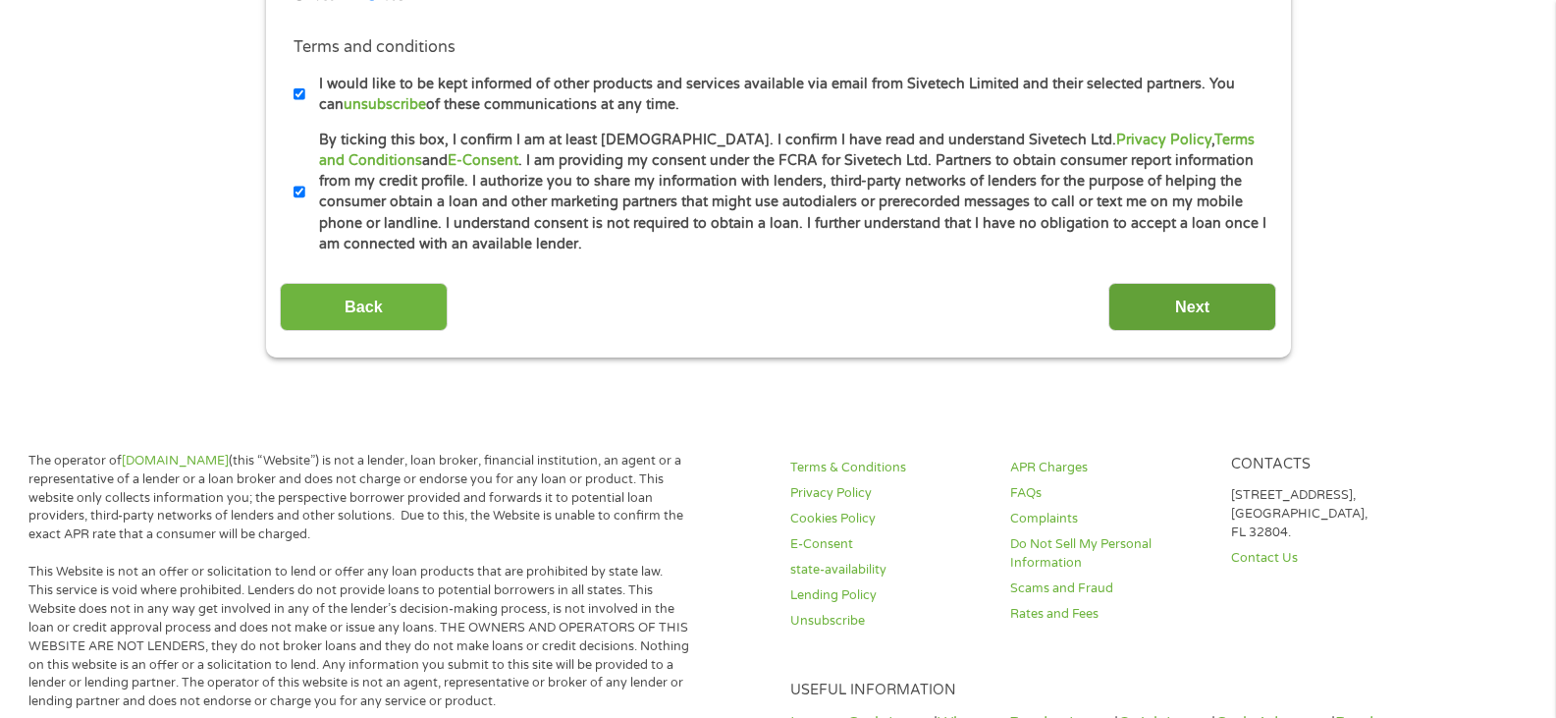
click at [1184, 307] on input "Next" at bounding box center [1192, 307] width 168 height 48
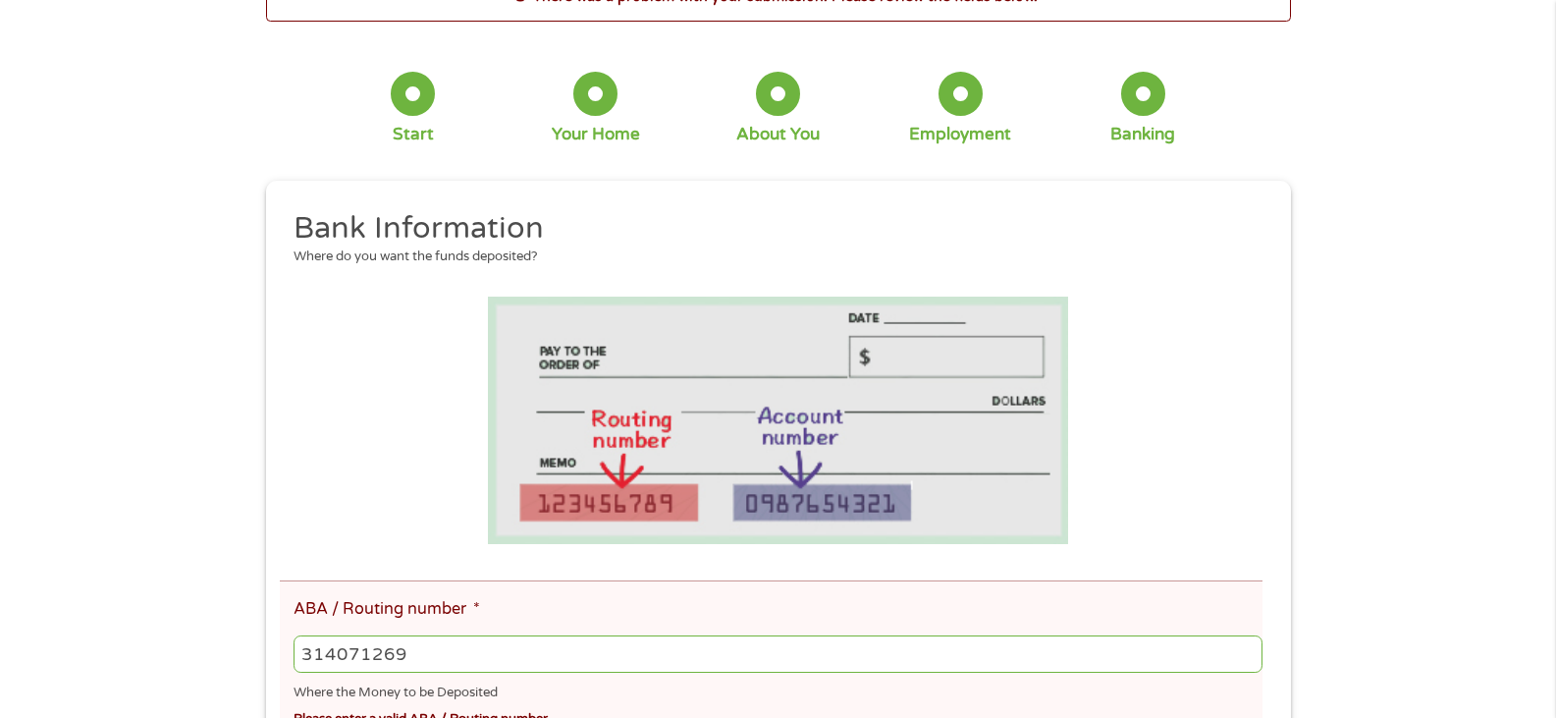
scroll to position [295, 0]
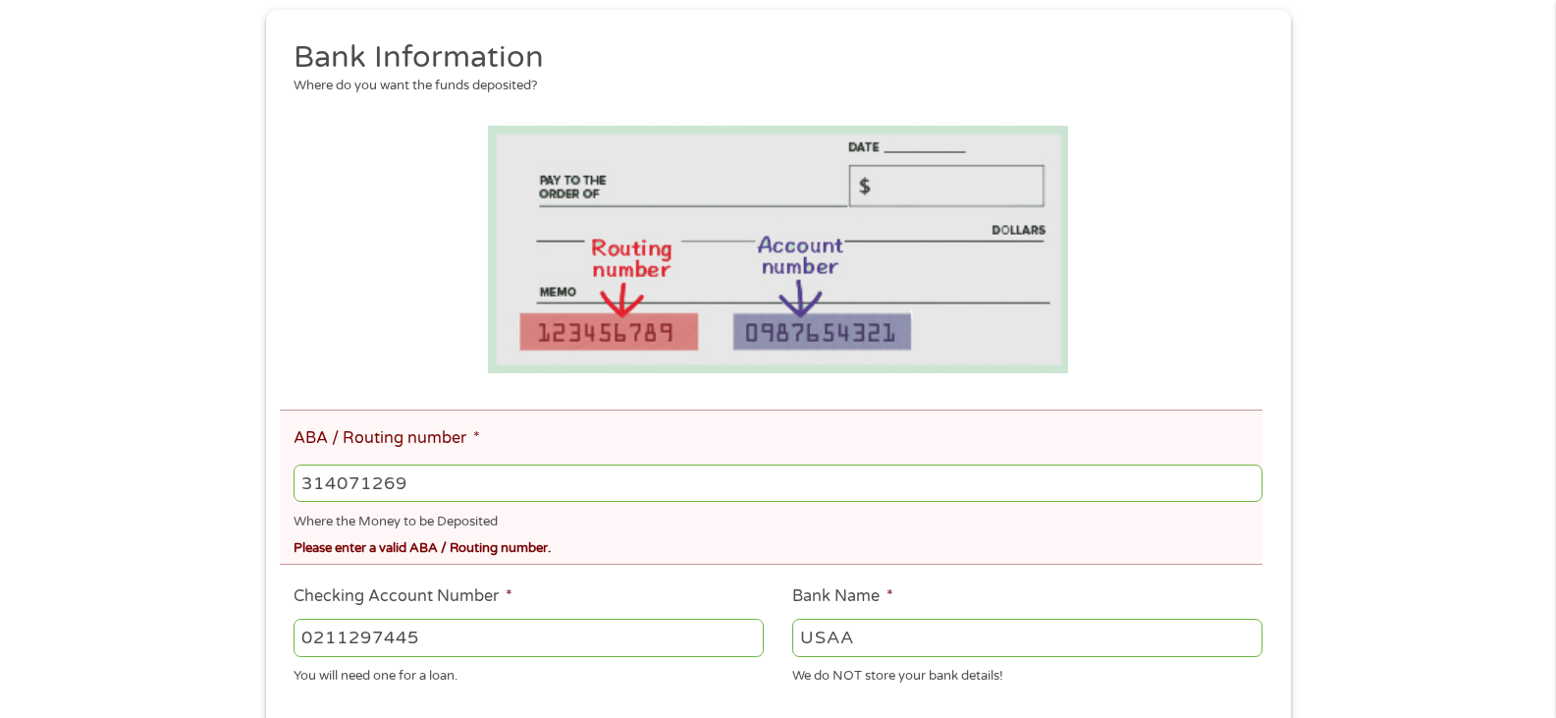
click at [567, 497] on input "314071269" at bounding box center [778, 482] width 968 height 37
drag, startPoint x: 567, startPoint y: 497, endPoint x: 212, endPoint y: 481, distance: 355.7
click at [212, 481] on div "There was a problem with your submission. Please review the fields below. 1 Sta…" at bounding box center [778, 545] width 1556 height 1493
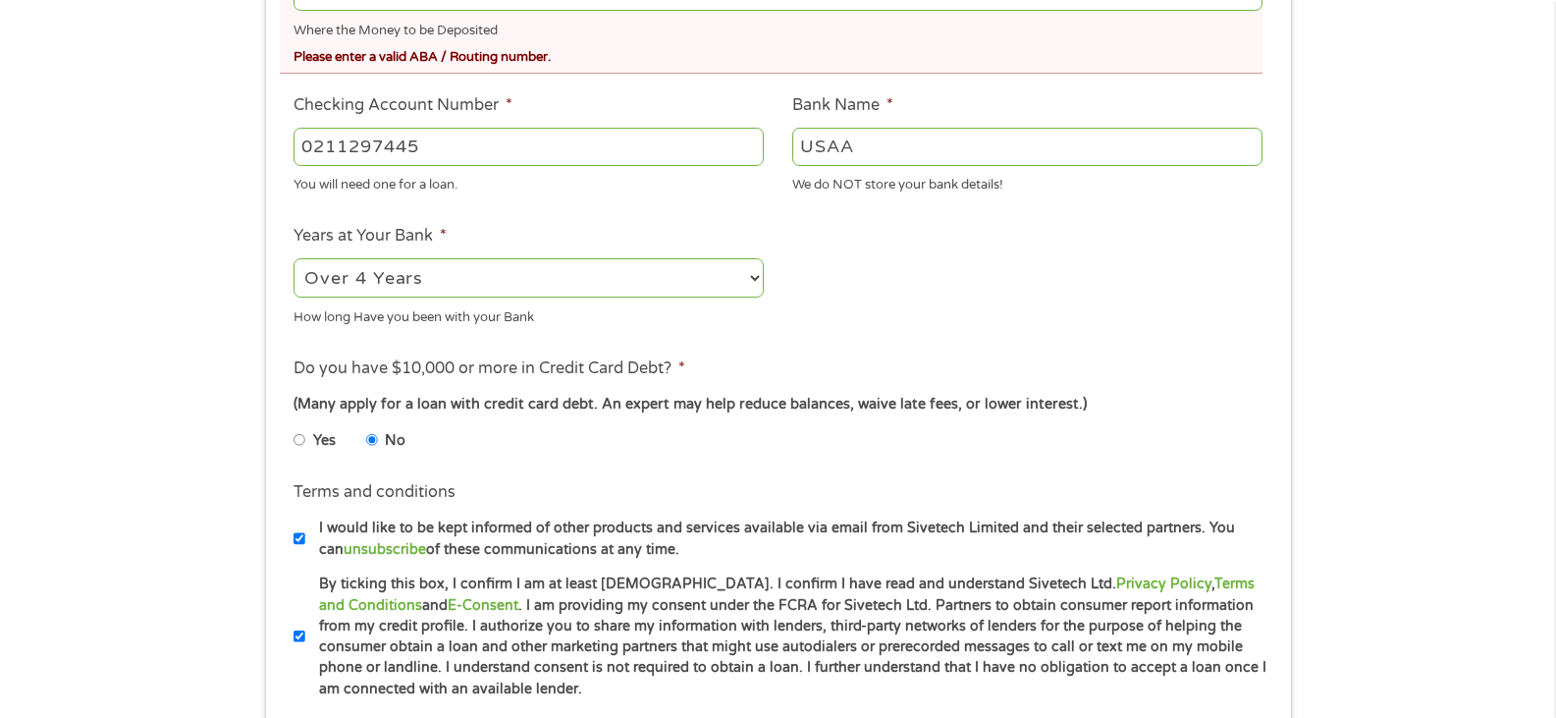
scroll to position [1178, 0]
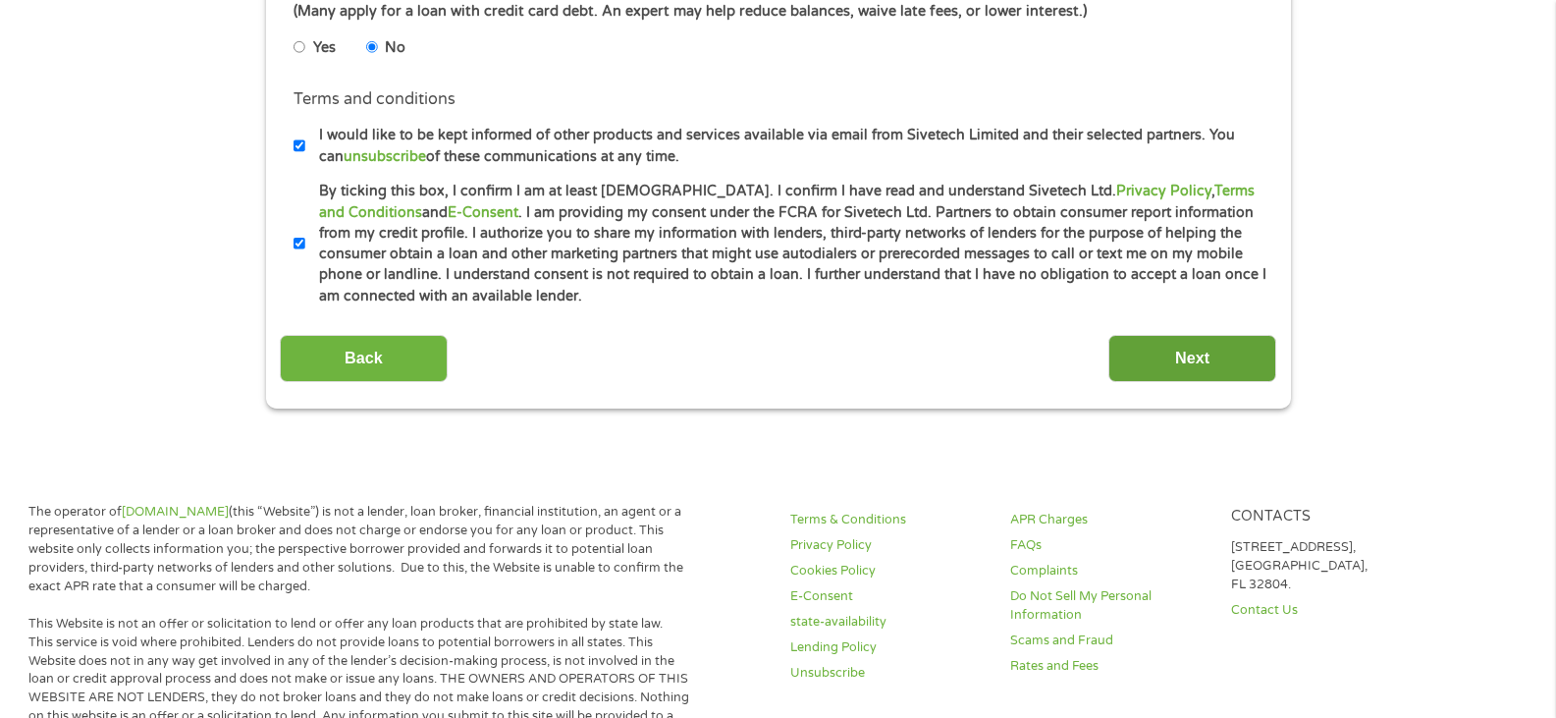
type input "314071266"
click at [1149, 362] on input "Next" at bounding box center [1192, 359] width 168 height 48
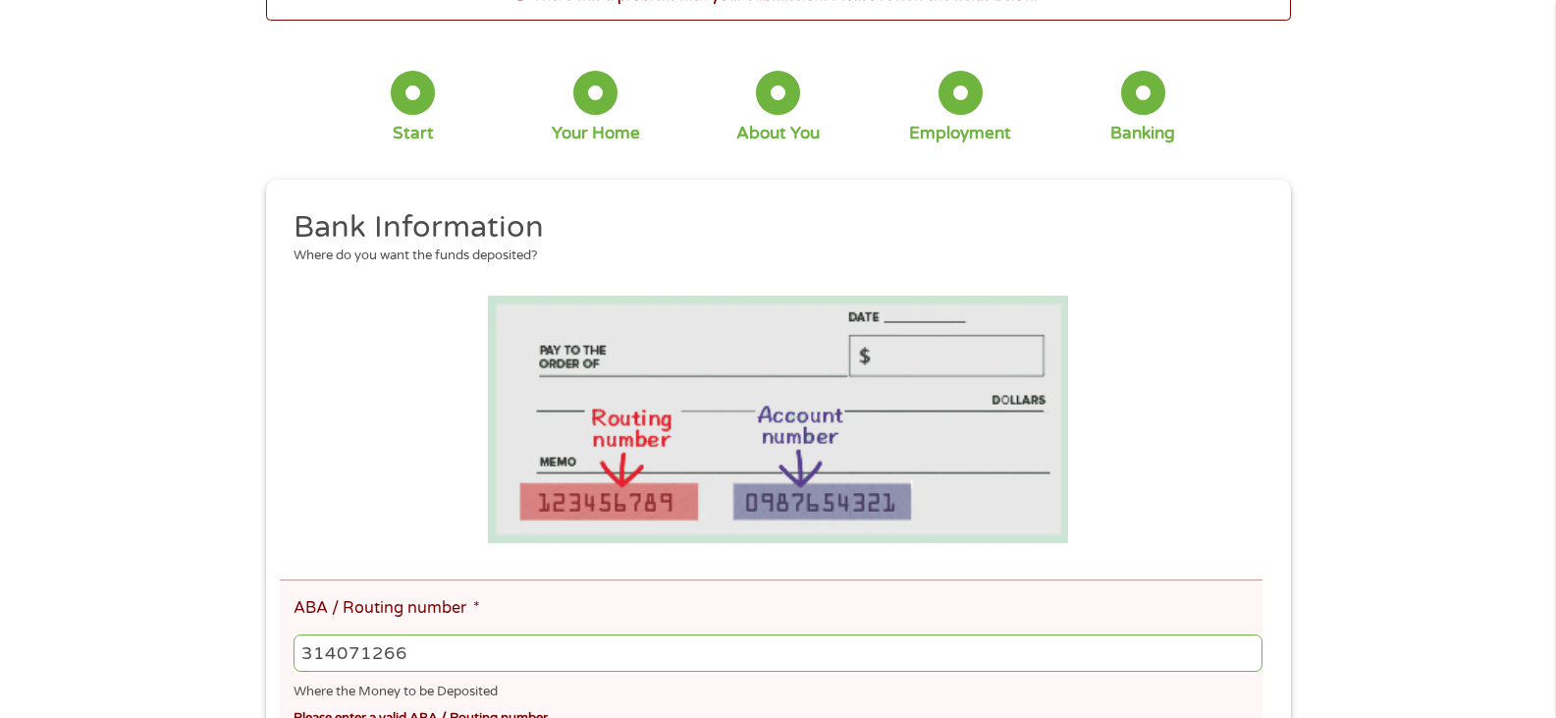
scroll to position [393, 0]
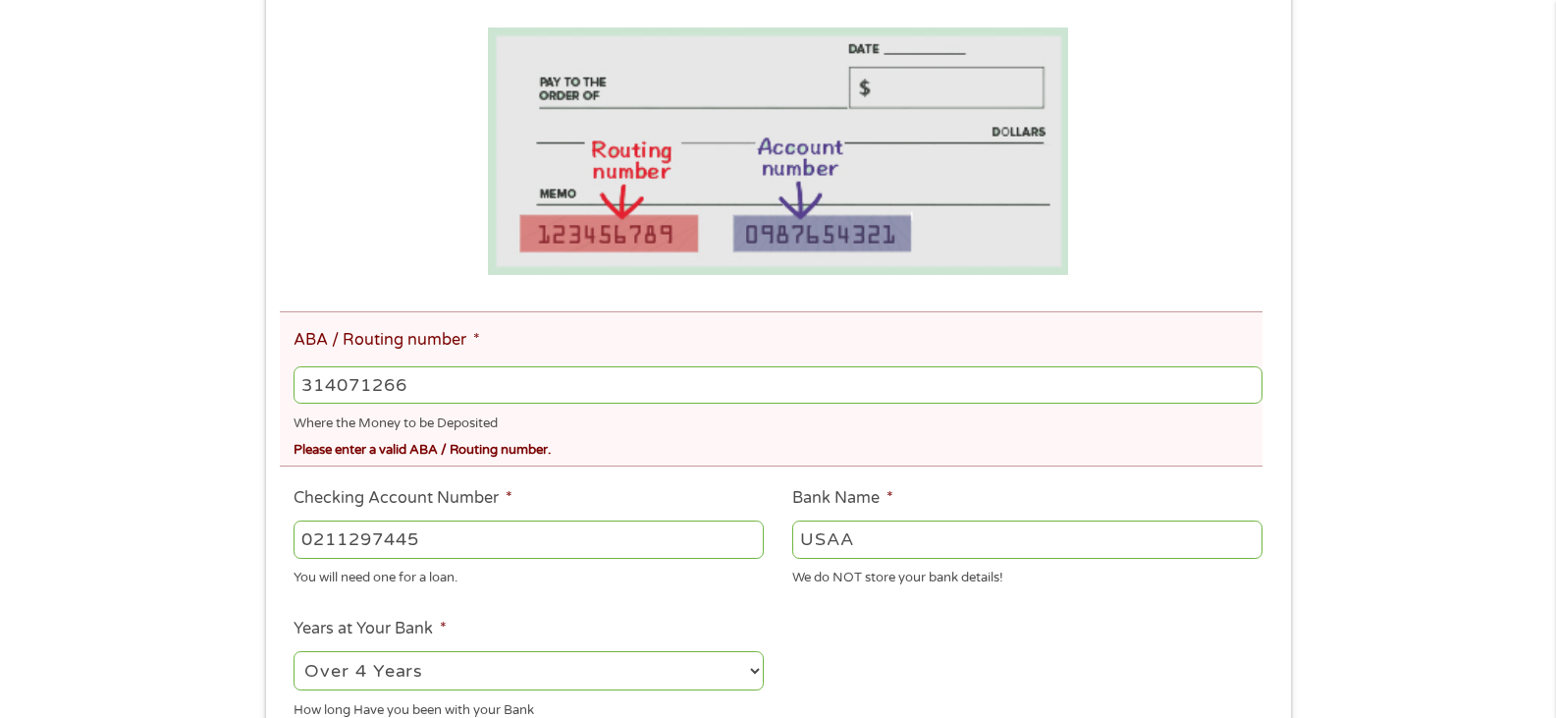
click at [555, 388] on input "314071266" at bounding box center [778, 384] width 968 height 37
type input "314071266"
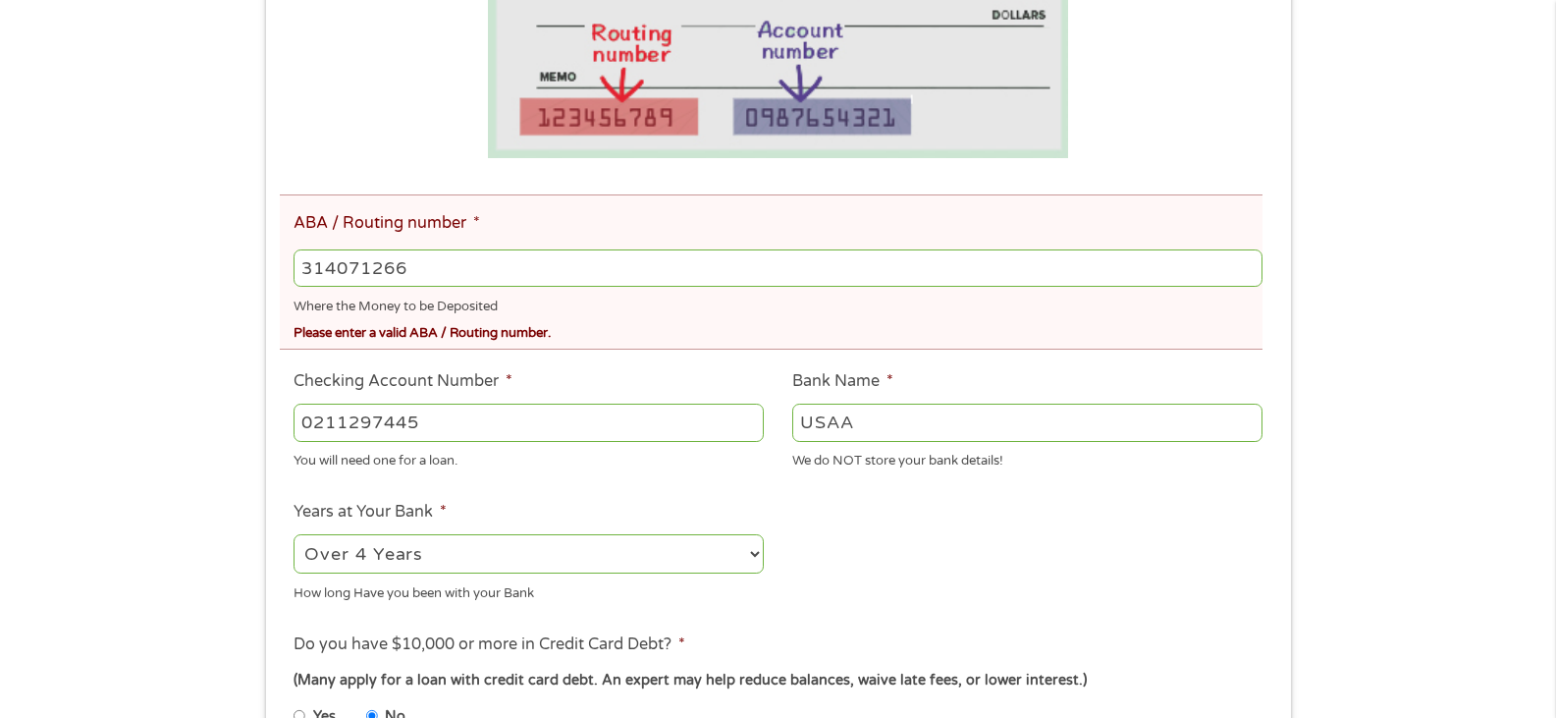
scroll to position [982, 0]
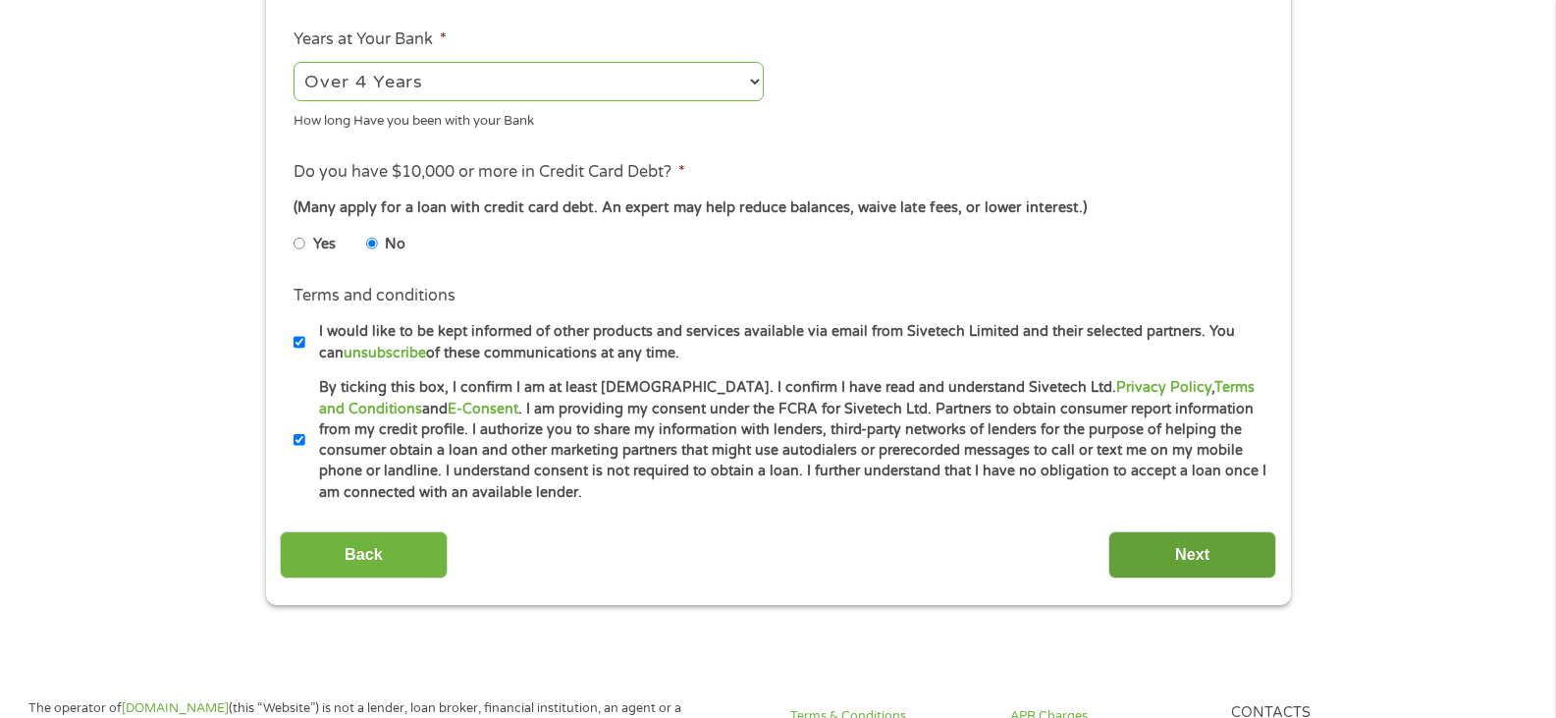
click at [1147, 543] on input "Next" at bounding box center [1192, 555] width 168 height 48
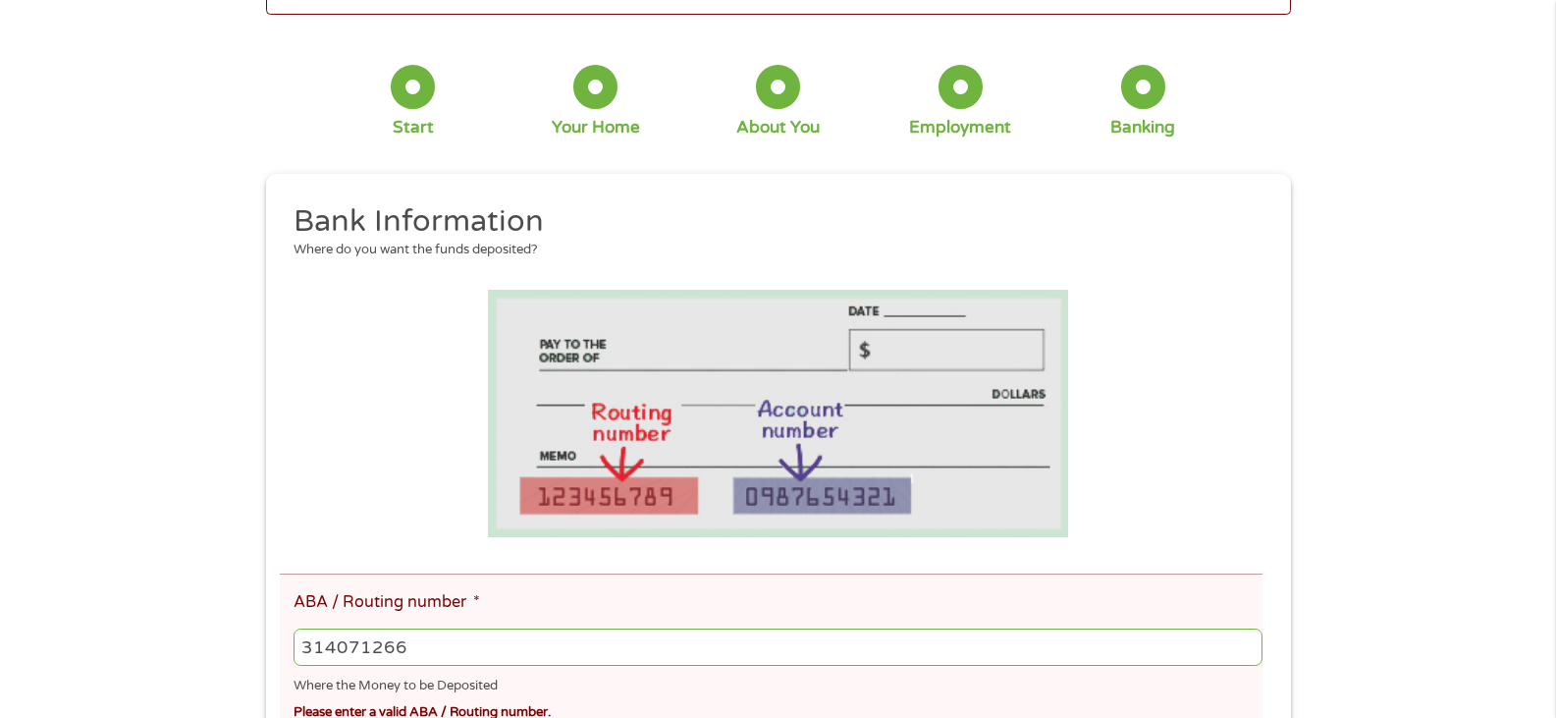
scroll to position [393, 0]
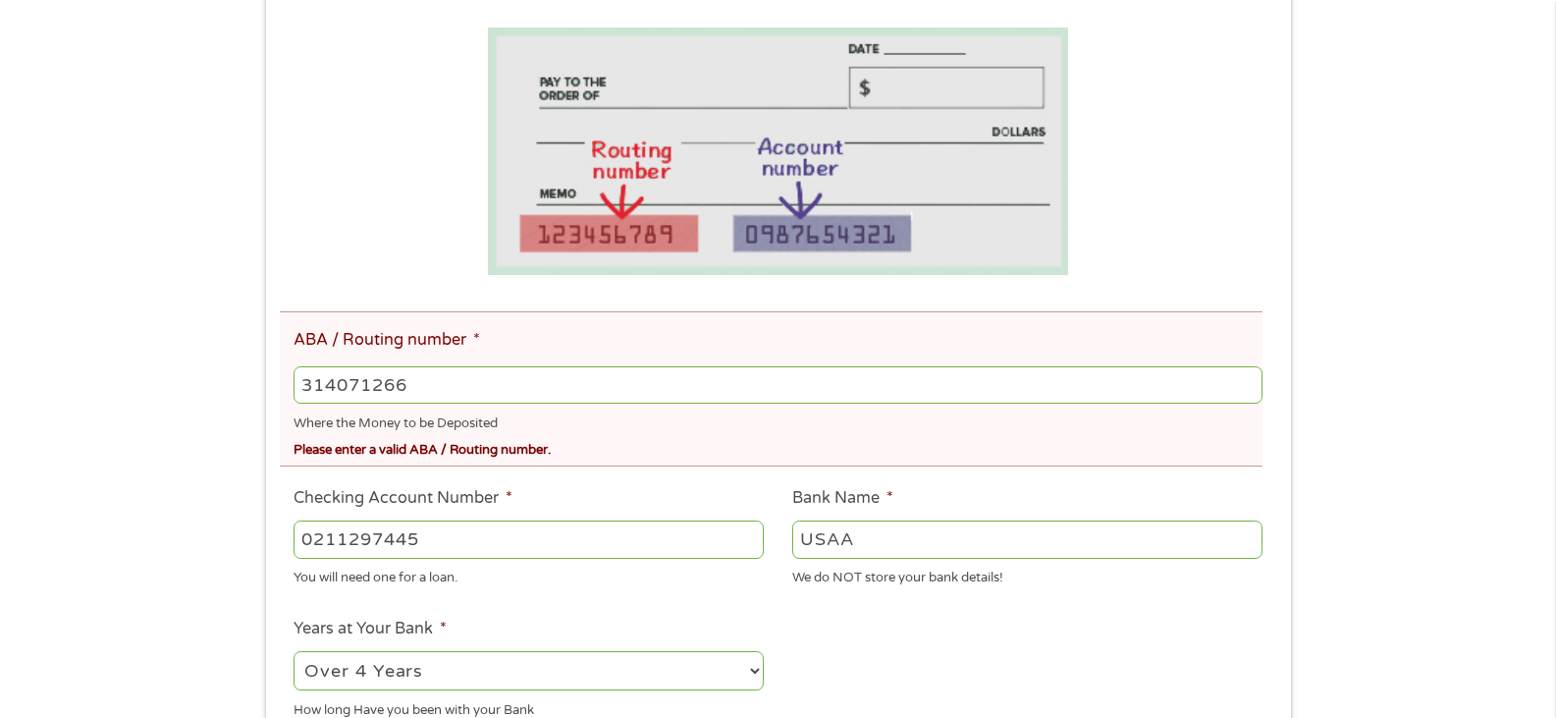
click at [536, 387] on input "314071266" at bounding box center [778, 384] width 968 height 37
drag, startPoint x: 536, startPoint y: 387, endPoint x: 212, endPoint y: 367, distance: 324.6
click at [212, 367] on div "There was a problem with your submission. Please review the fields below. 1 Sta…" at bounding box center [778, 447] width 1556 height 1493
type input "314074269"
type input "USAA FEDERAL SAVINGS BANK"
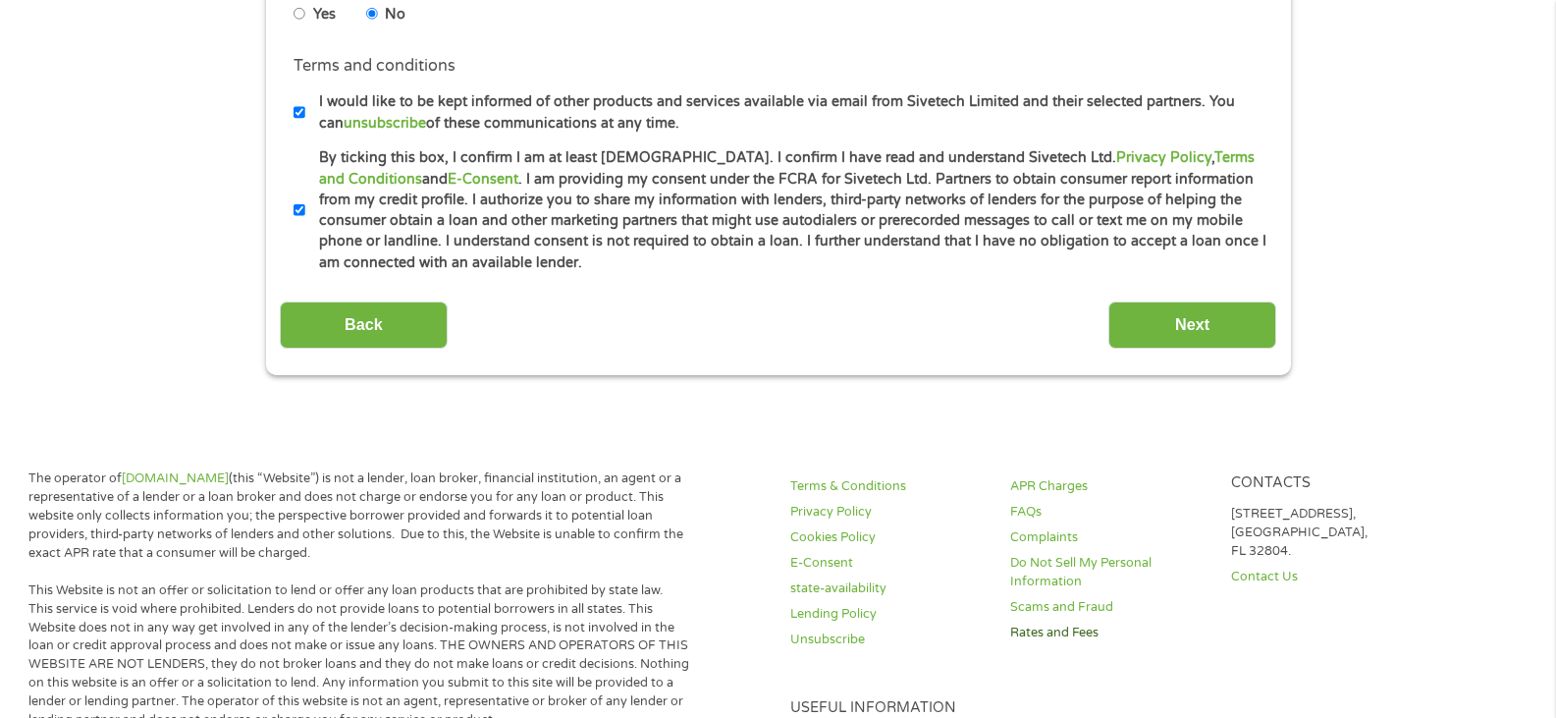
scroll to position [1473, 0]
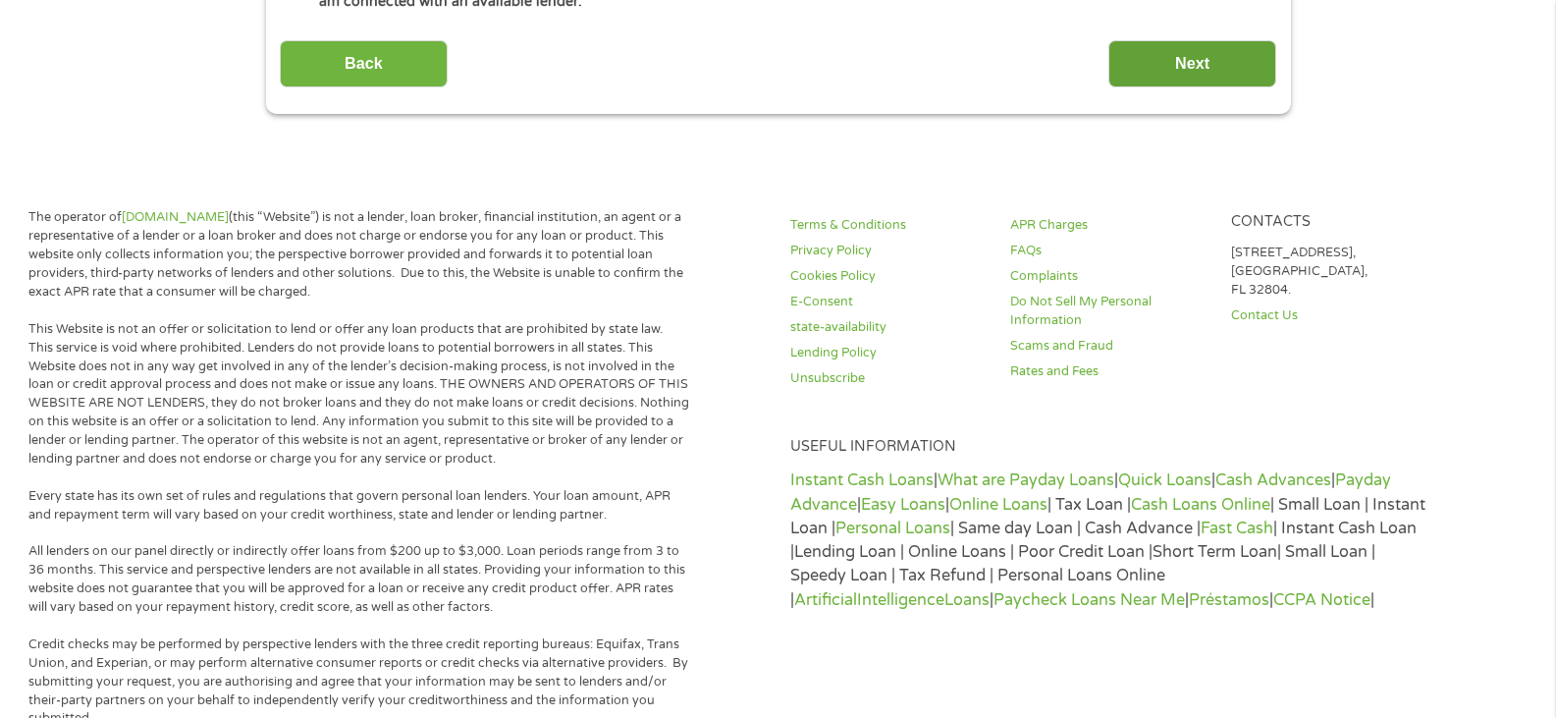
type input "314074269"
click at [1230, 77] on input "Next" at bounding box center [1192, 64] width 168 height 48
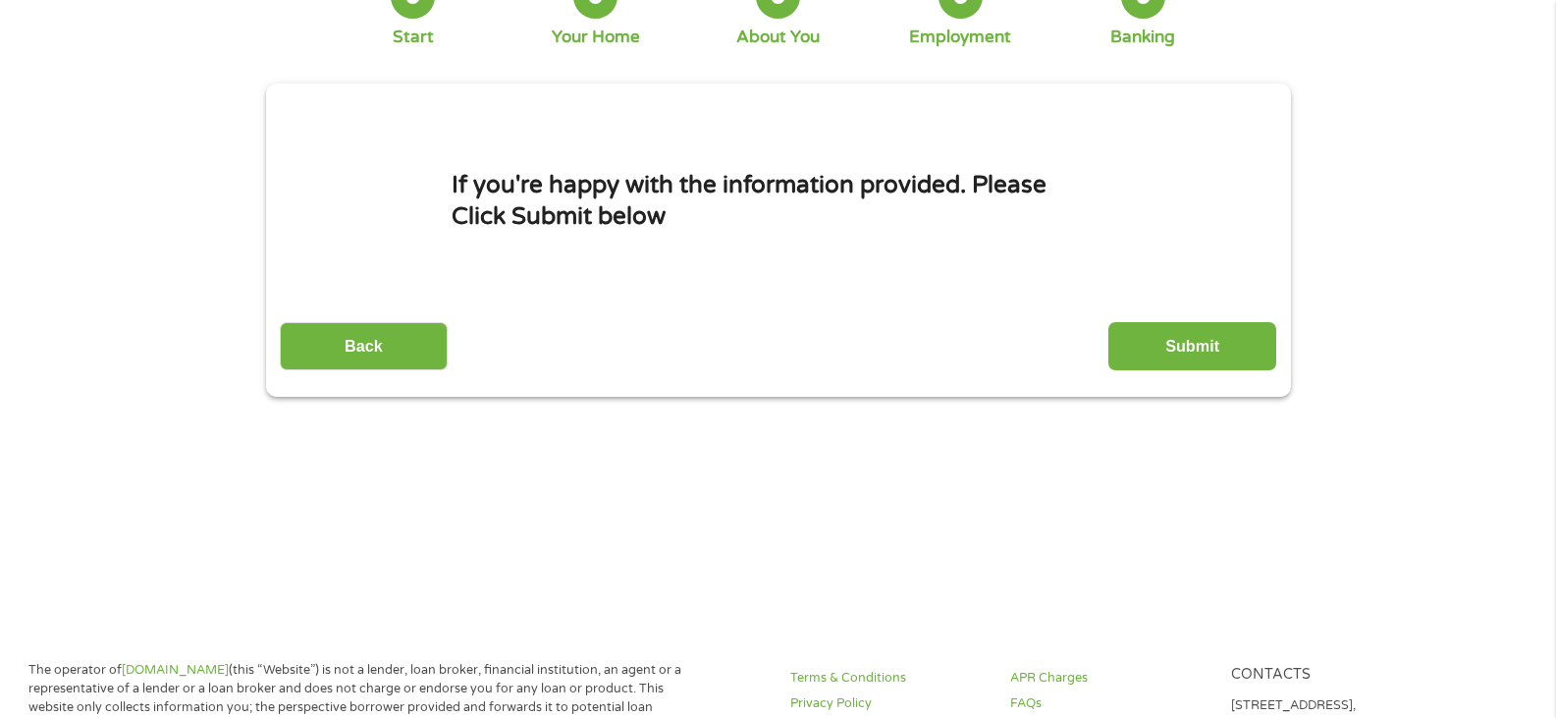
scroll to position [0, 0]
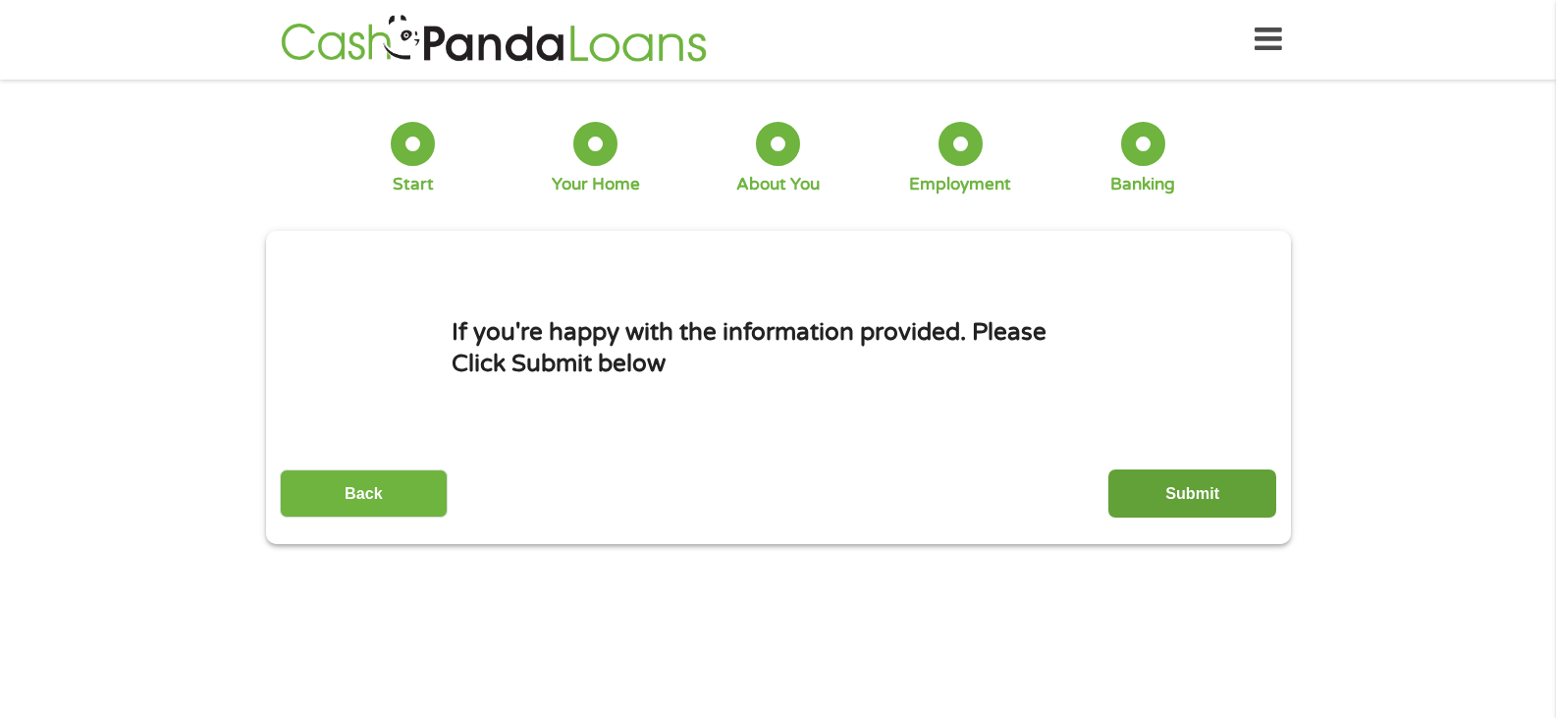
click at [1163, 511] on input "Submit" at bounding box center [1192, 493] width 168 height 48
